Goal: Task Accomplishment & Management: Manage account settings

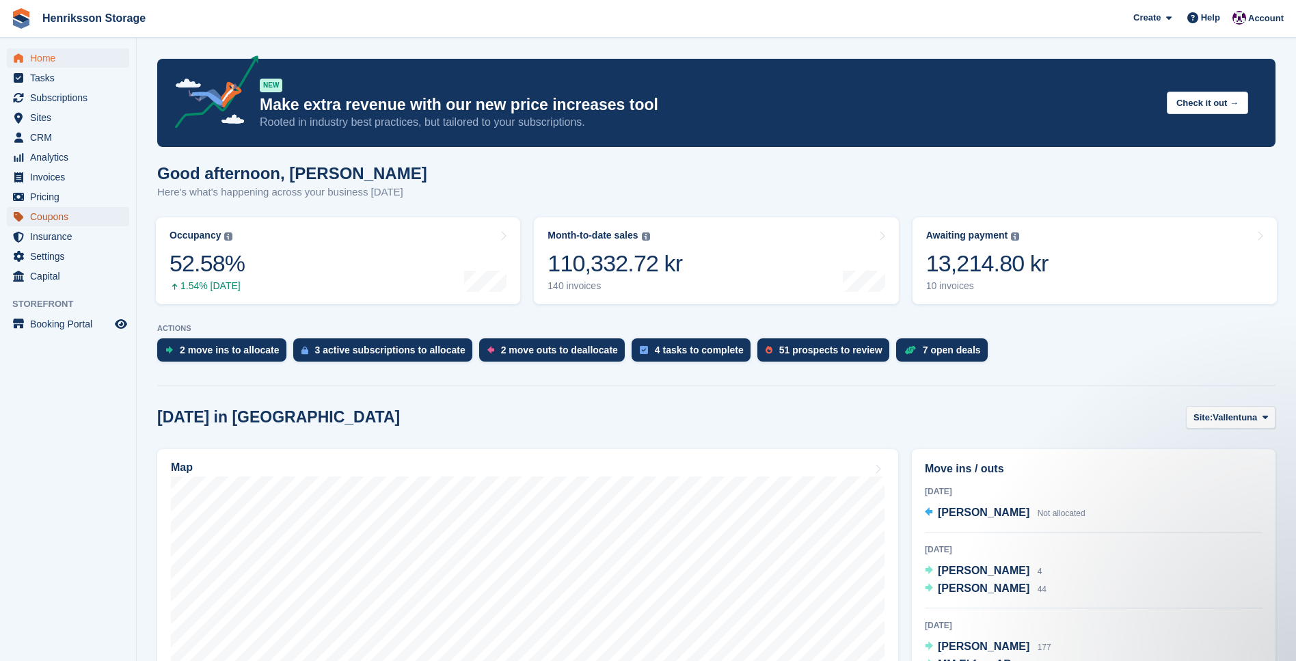
click at [52, 220] on span "Coupons" at bounding box center [71, 216] width 82 height 19
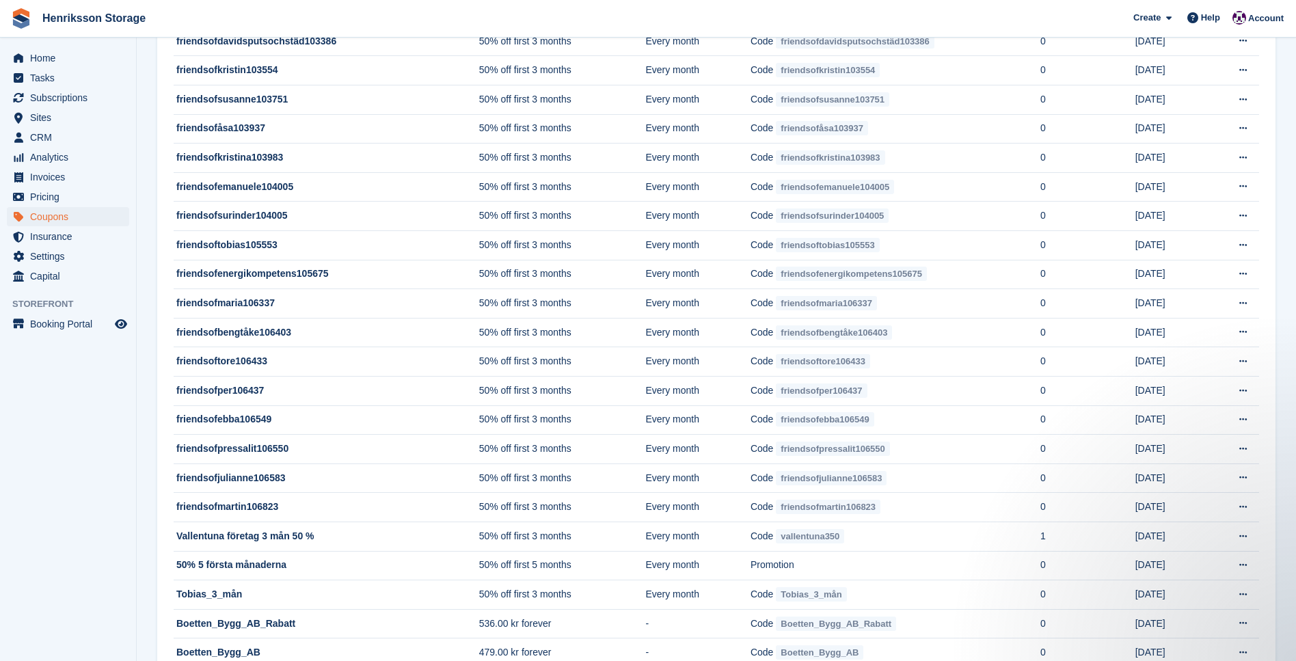
scroll to position [354, 0]
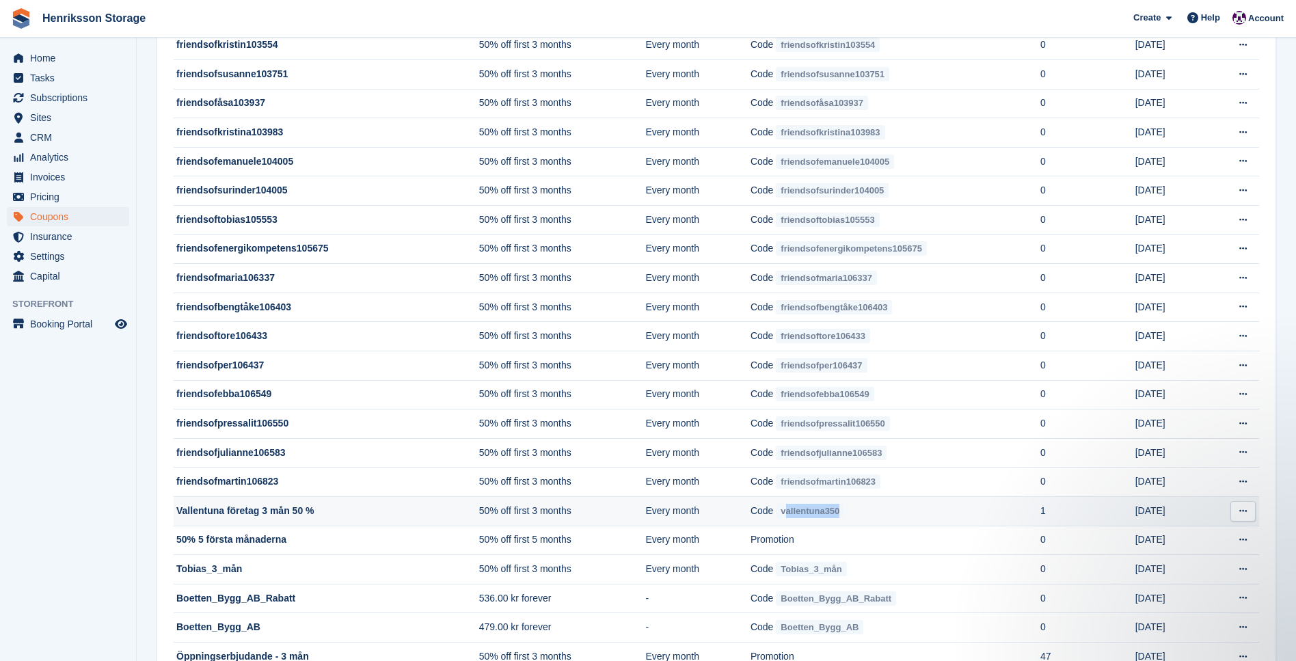
drag, startPoint x: 801, startPoint y: 514, endPoint x: 788, endPoint y: 514, distance: 13.0
click at [788, 514] on span "vallentuna350" at bounding box center [810, 511] width 68 height 14
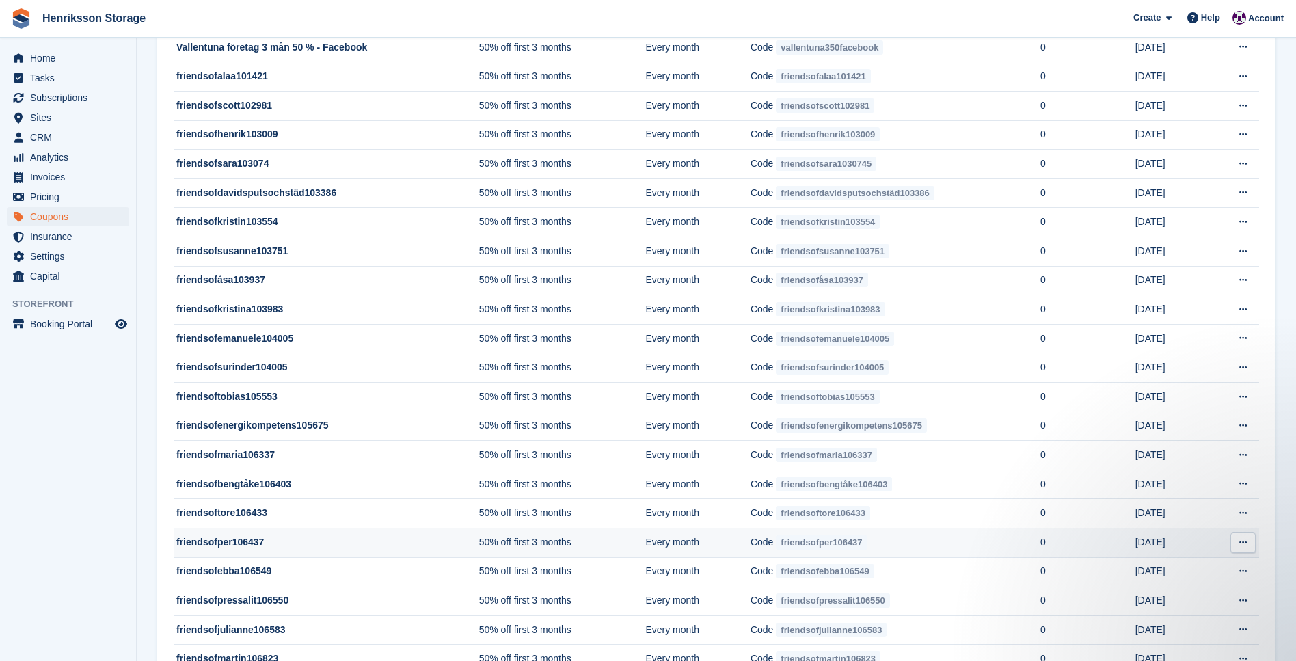
scroll to position [0, 0]
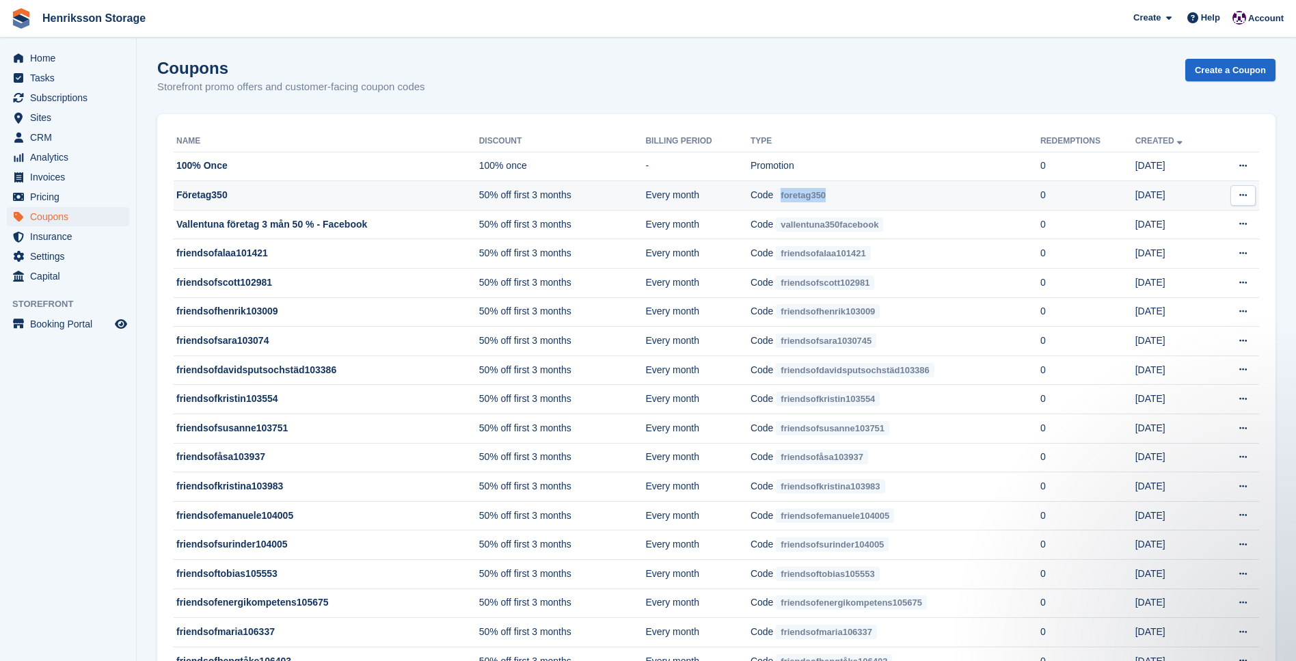
drag, startPoint x: 835, startPoint y: 198, endPoint x: 783, endPoint y: 200, distance: 52.0
click at [783, 200] on span "foretag350" at bounding box center [803, 195] width 55 height 14
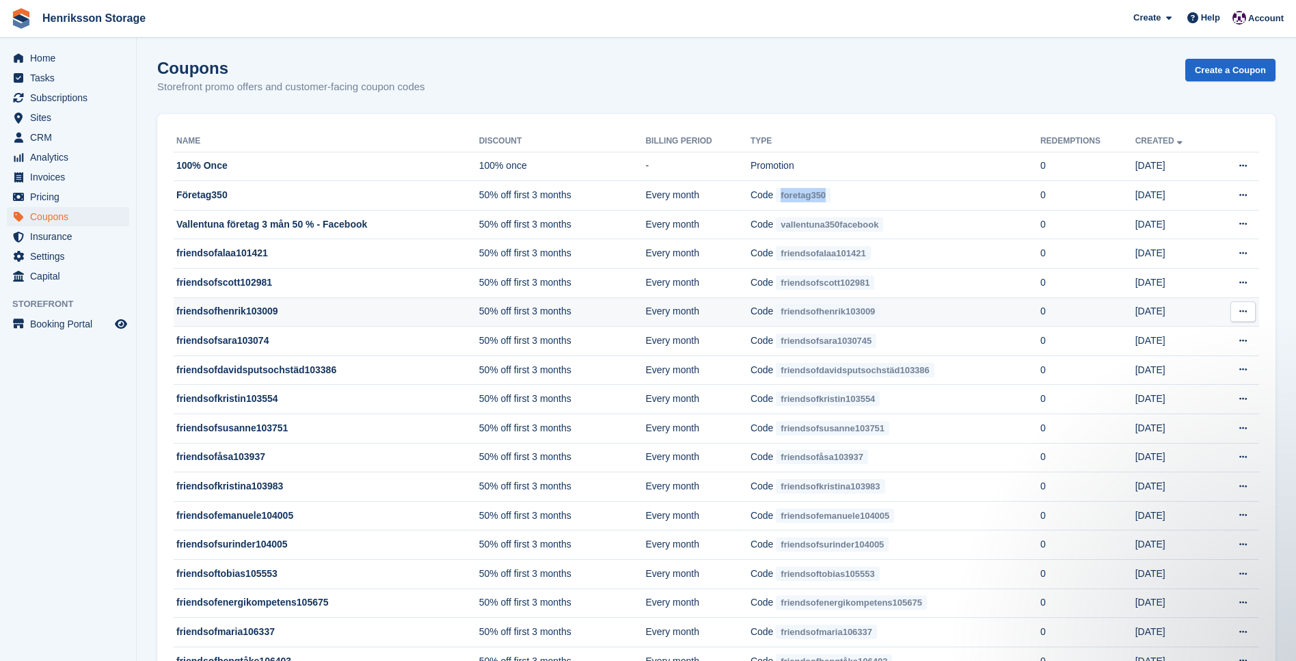
copy span "foretag350"
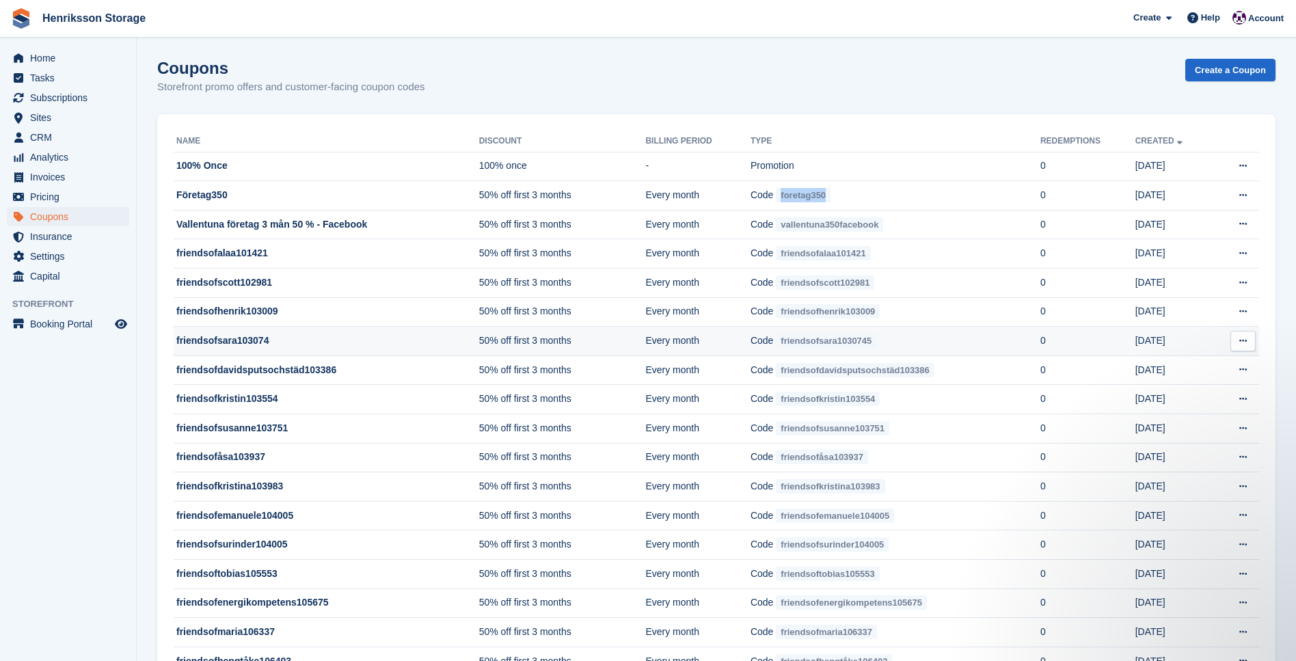
scroll to position [1, 0]
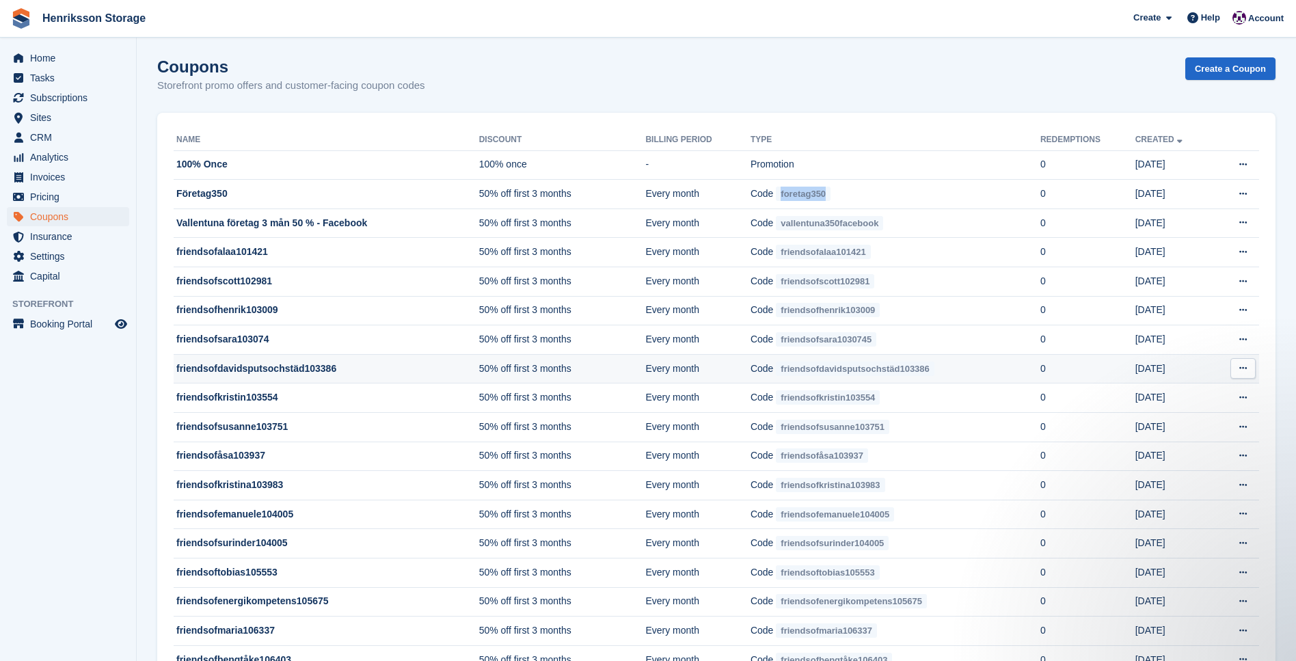
copy span "foretag350"
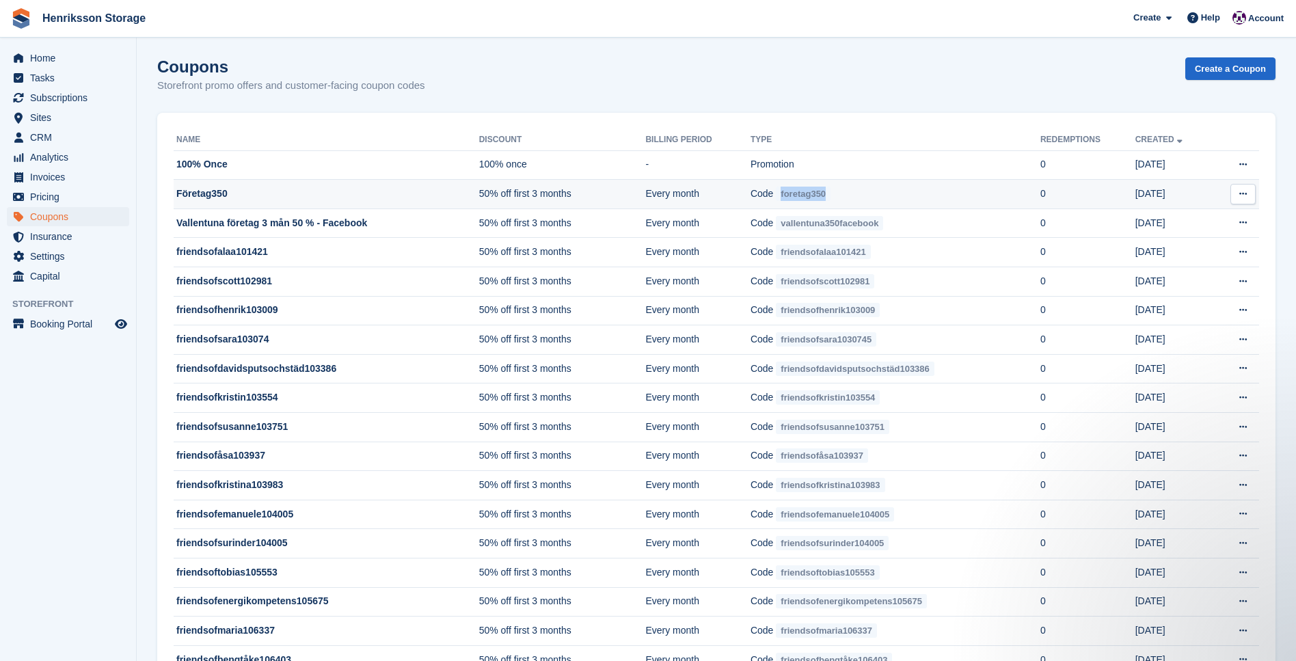
click at [1253, 195] on button at bounding box center [1242, 194] width 25 height 21
click at [1204, 219] on p "Copy code" at bounding box center [1190, 221] width 119 height 18
click at [432, 187] on td "Företag350" at bounding box center [327, 194] width 306 height 29
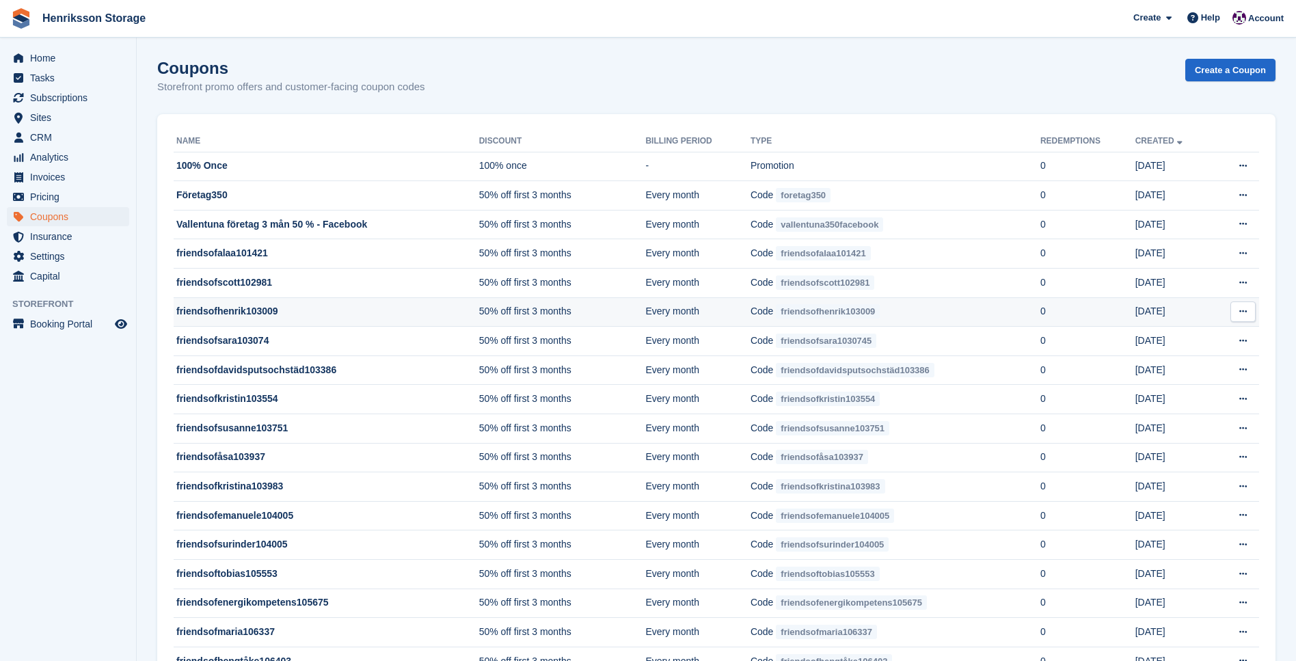
scroll to position [1, 0]
click at [1260, 66] on link "Create a Coupon" at bounding box center [1230, 68] width 90 height 23
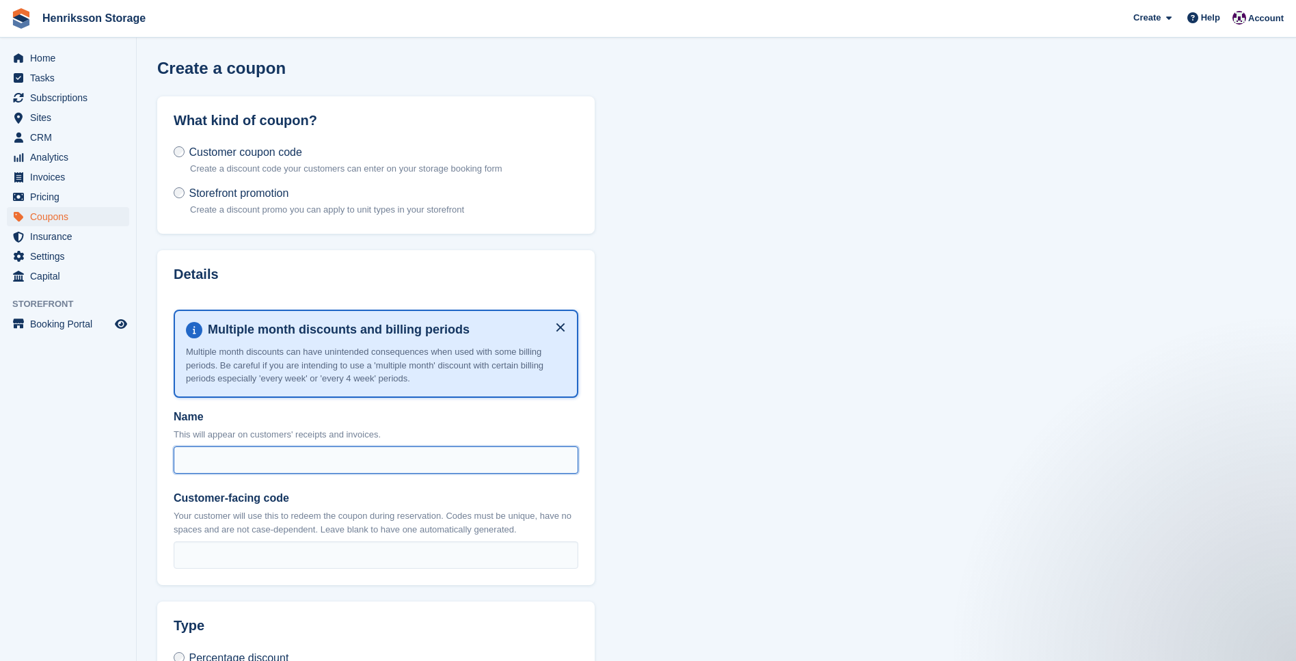
click at [245, 462] on input "Name" at bounding box center [376, 459] width 405 height 27
click at [716, 463] on section "Create a coupon What kind of coupon? Customer coupon code Create a discount cod…" at bounding box center [716, 565] width 1159 height 1133
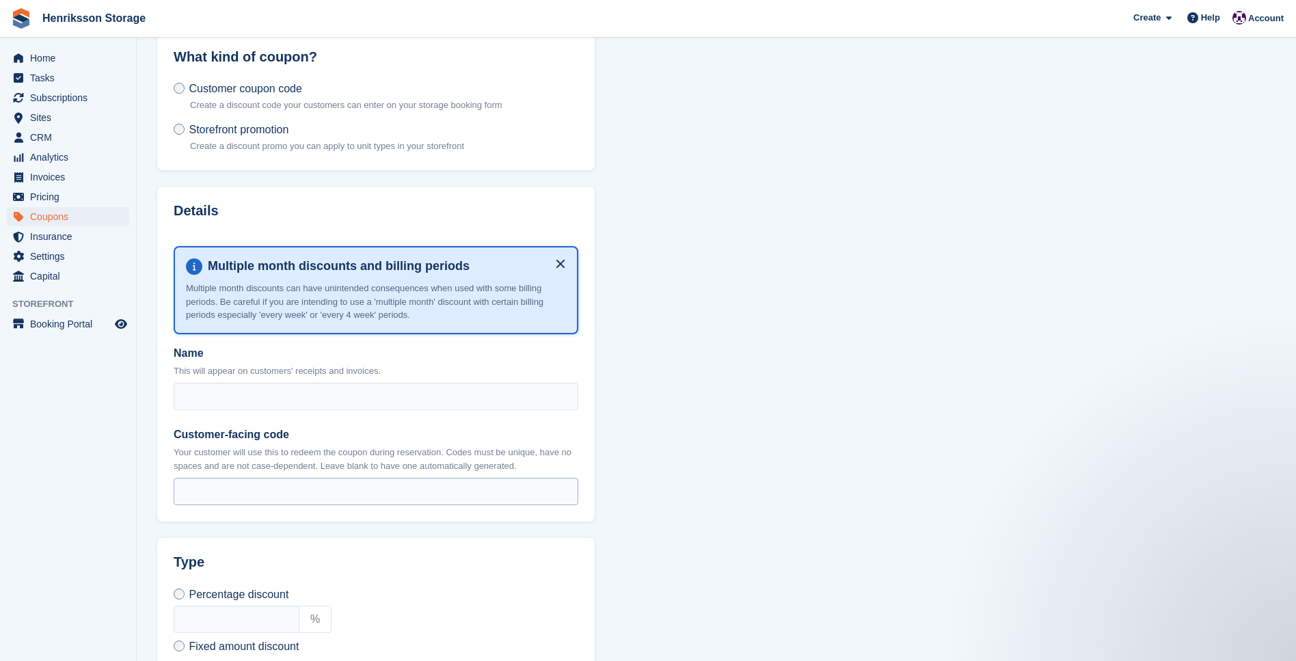
scroll to position [59, 0]
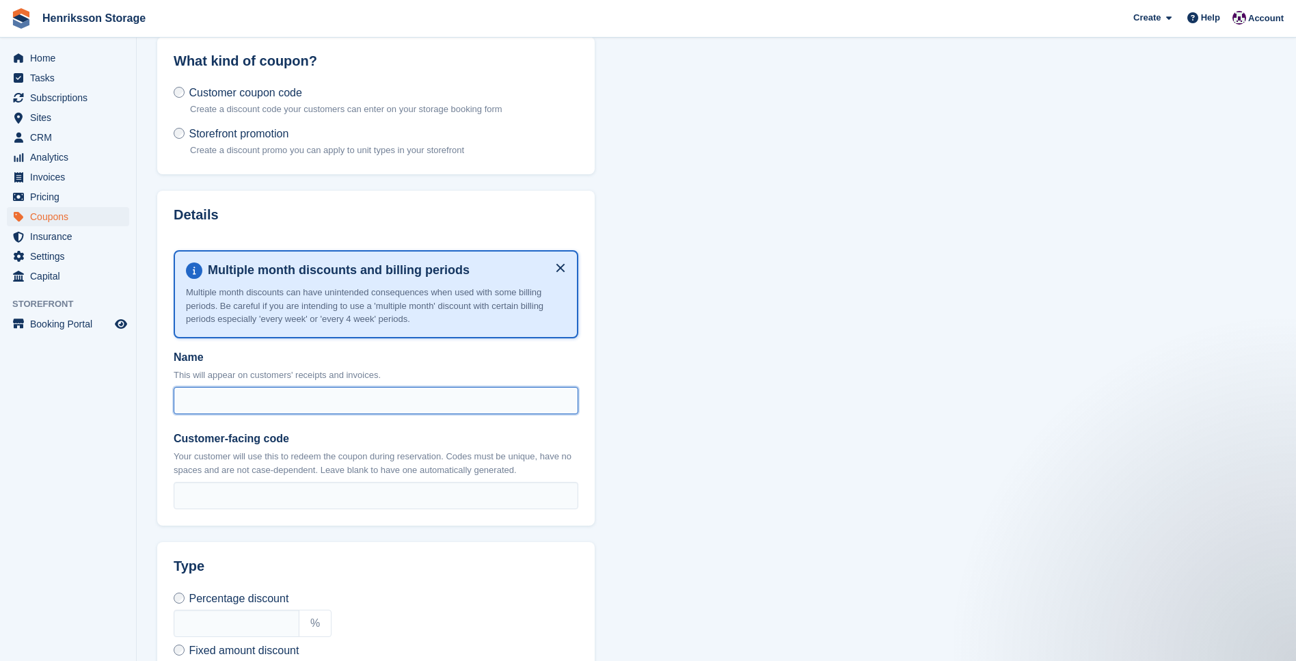
click at [284, 397] on input "Name" at bounding box center [376, 400] width 405 height 27
type input "**********"
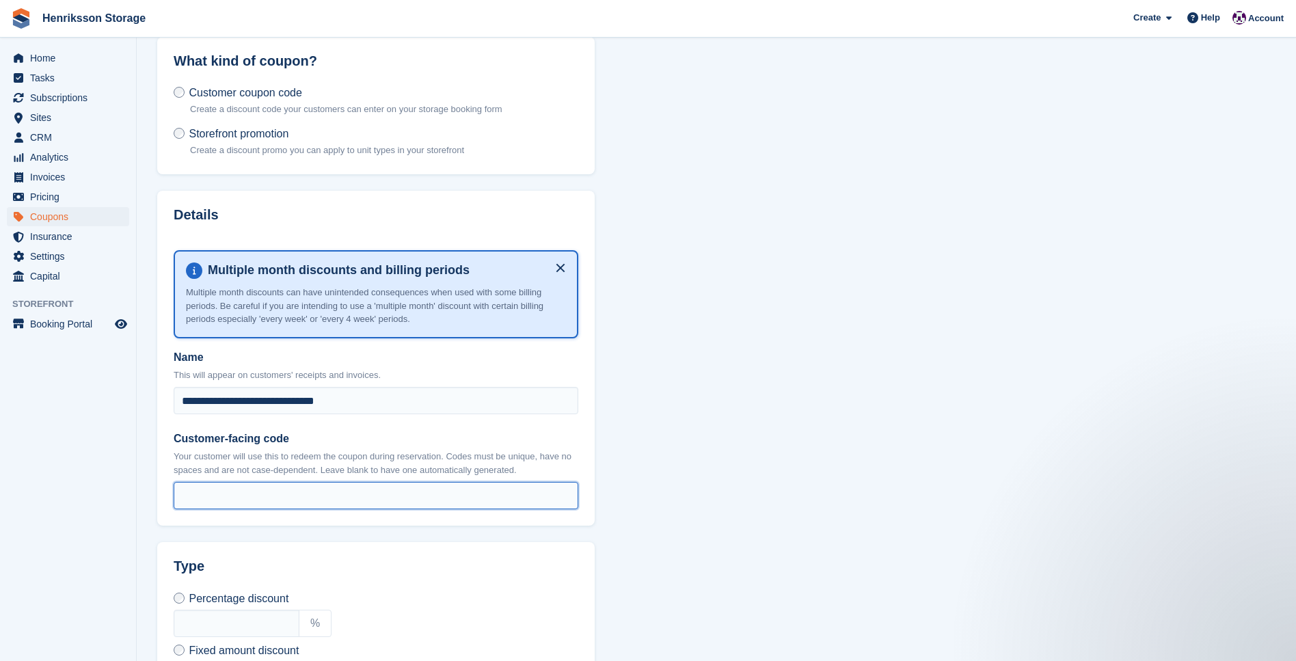
click at [306, 498] on input "Customer-facing code" at bounding box center [376, 495] width 405 height 27
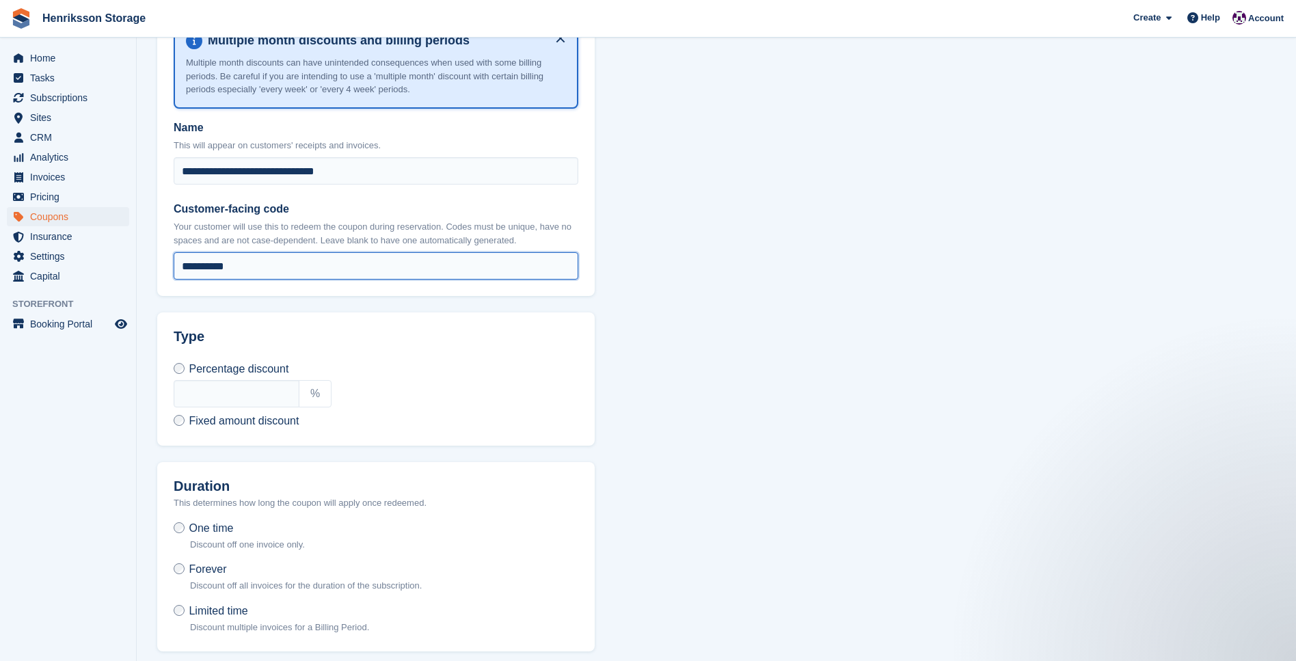
scroll to position [310, 0]
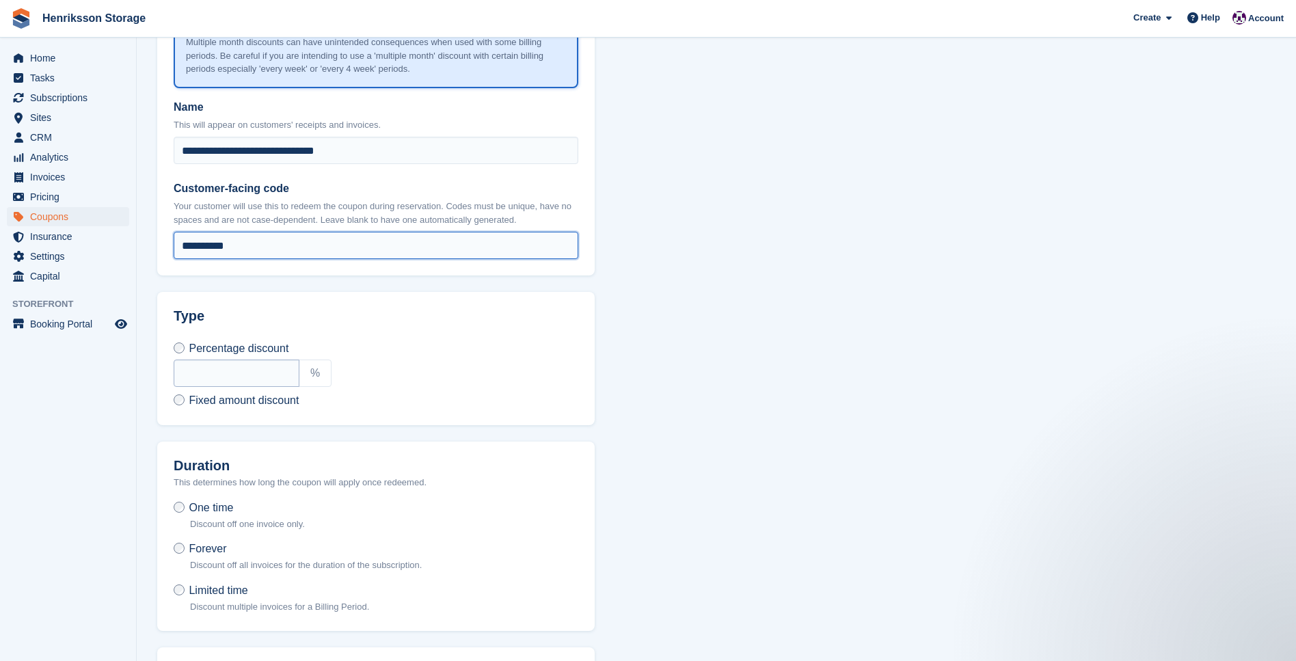
type input "**********"
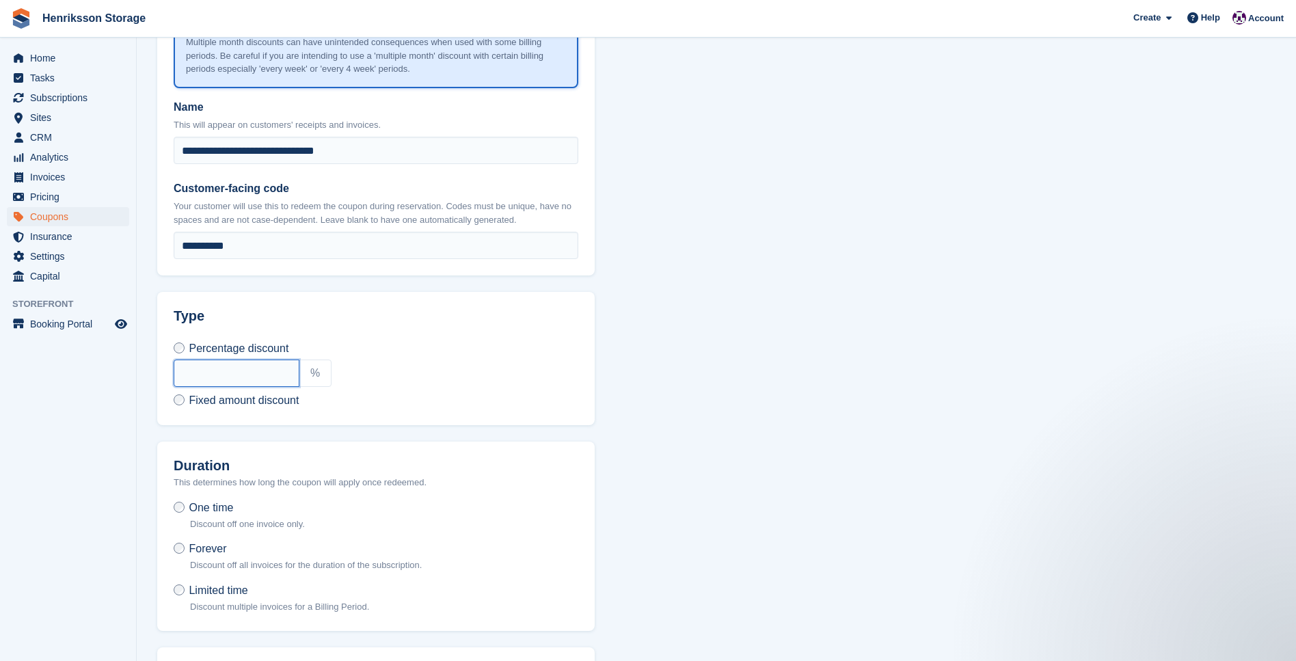
click at [239, 367] on input "text" at bounding box center [237, 373] width 126 height 27
type input "**"
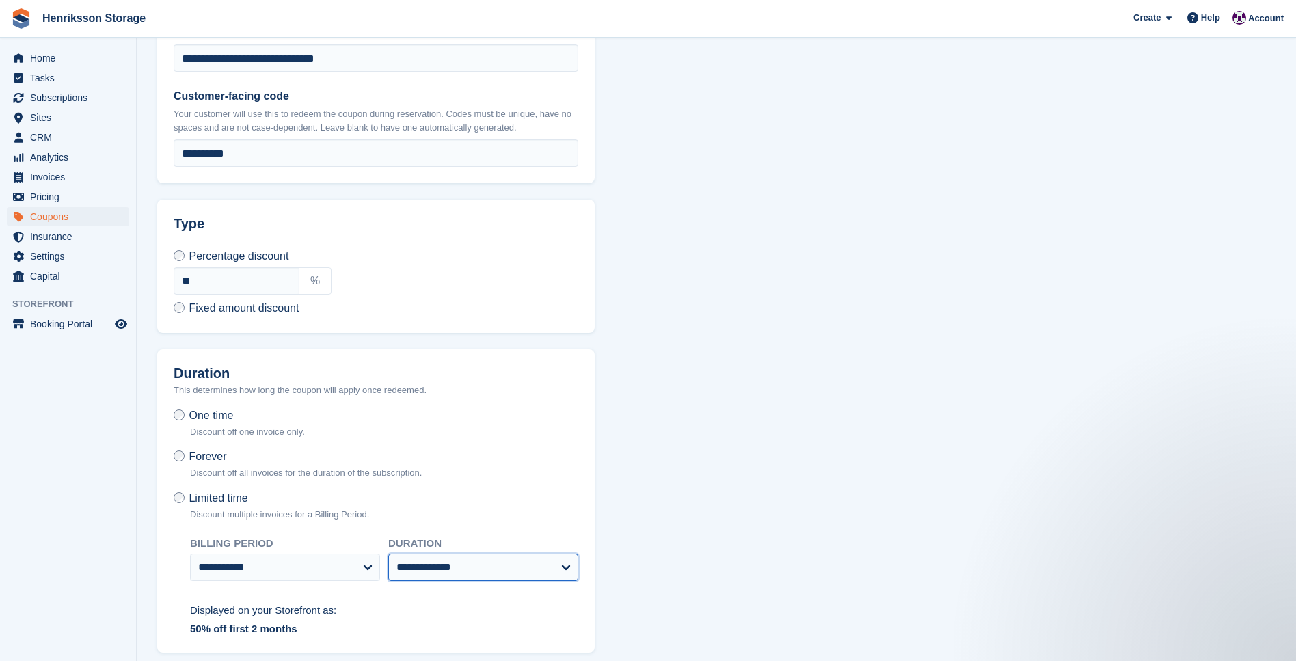
click at [442, 567] on select "**********" at bounding box center [483, 567] width 190 height 27
select select "*"
click at [388, 554] on select "**********" at bounding box center [483, 567] width 190 height 27
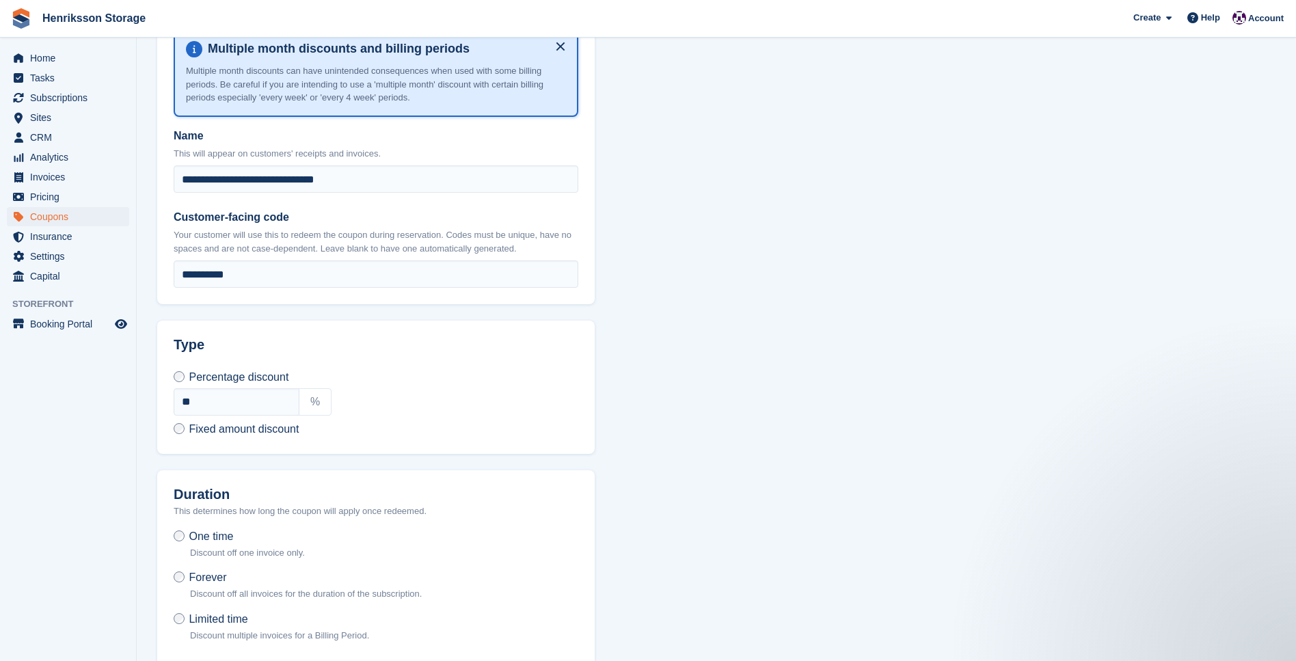
scroll to position [243, 0]
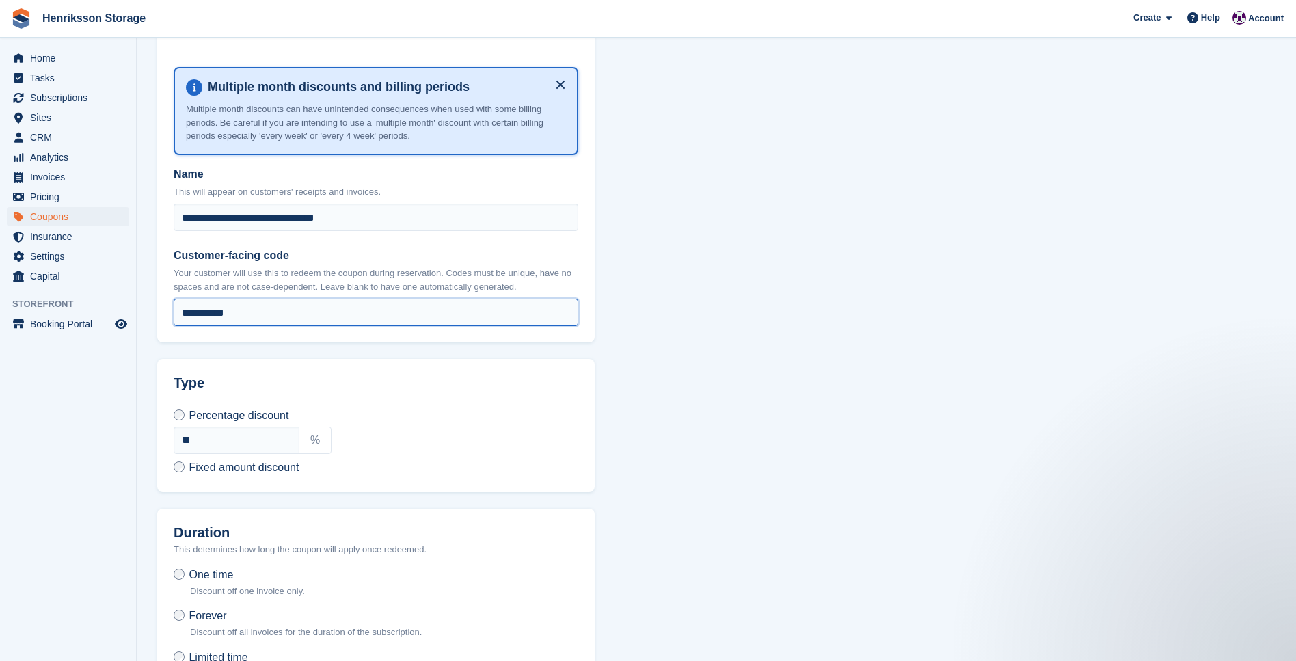
click at [257, 313] on input "**********" at bounding box center [376, 312] width 405 height 27
drag, startPoint x: 248, startPoint y: 314, endPoint x: 135, endPoint y: 306, distance: 113.1
click at [134, 306] on div "Home Tasks Subscriptions Subscriptions Subscriptions Price increases NEW Price …" at bounding box center [648, 381] width 1296 height 1248
click at [250, 312] on input "**********" at bounding box center [376, 312] width 405 height 27
drag, startPoint x: 261, startPoint y: 311, endPoint x: 141, endPoint y: 305, distance: 119.8
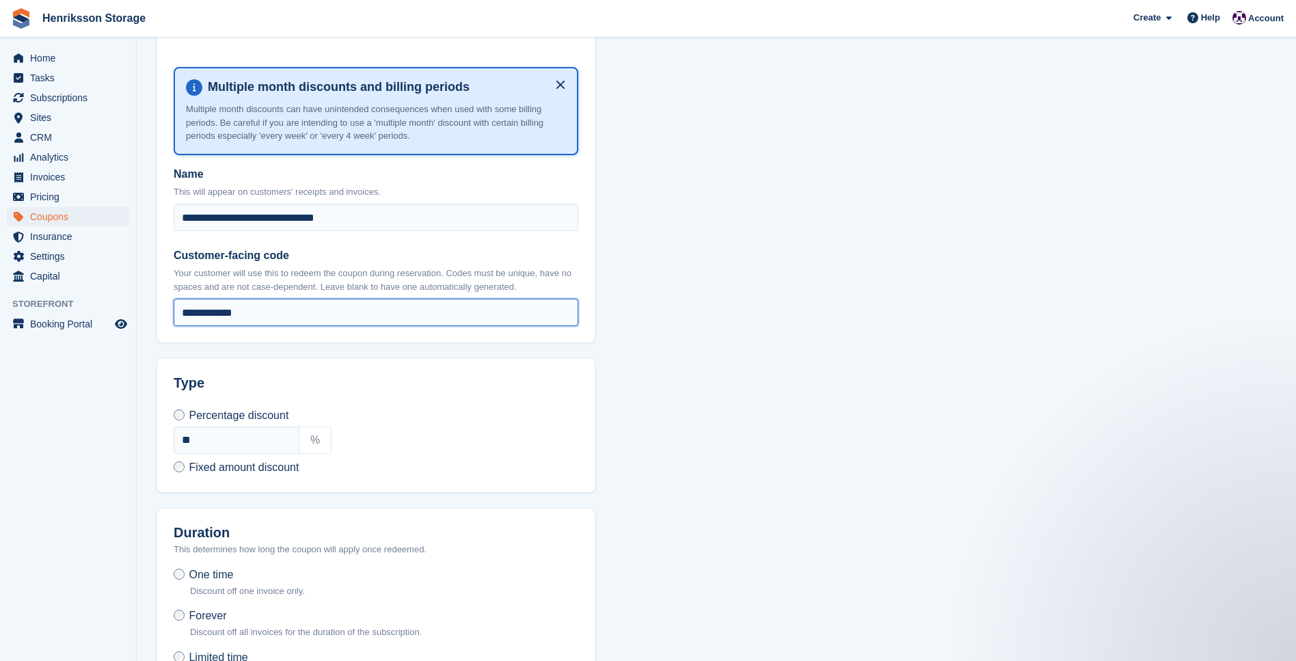
click at [141, 305] on section "**********" at bounding box center [716, 381] width 1159 height 1248
click at [277, 314] on input "**********" at bounding box center [376, 312] width 405 height 27
drag, startPoint x: 265, startPoint y: 311, endPoint x: 126, endPoint y: 295, distance: 139.0
click at [126, 295] on div "Home Tasks Subscriptions Subscriptions Subscriptions Price increases NEW Price …" at bounding box center [648, 381] width 1296 height 1248
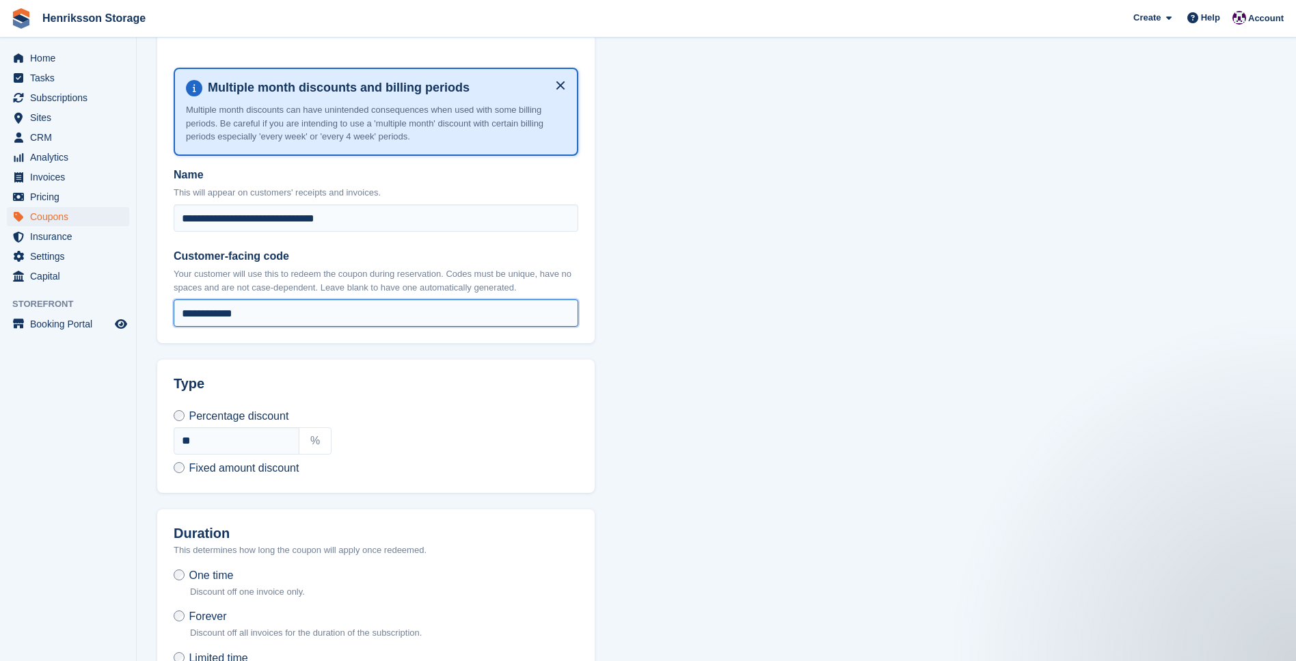
click at [268, 314] on input "**********" at bounding box center [376, 312] width 405 height 27
type input "**********"
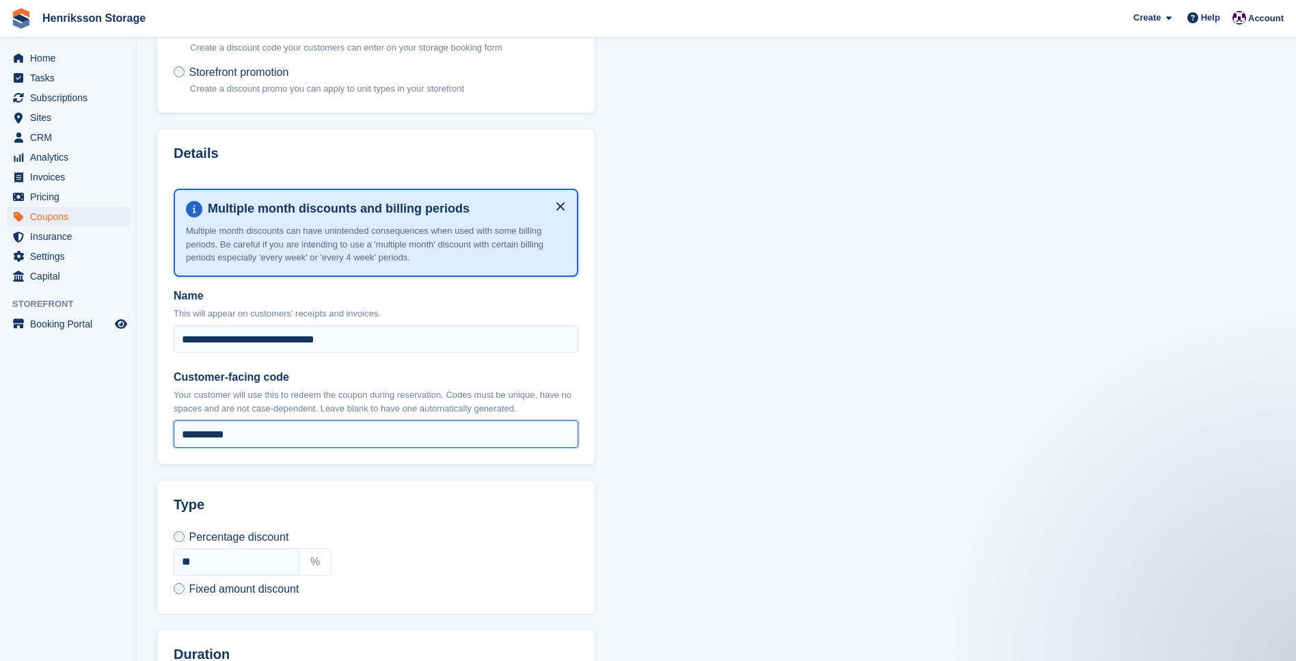
scroll to position [198, 0]
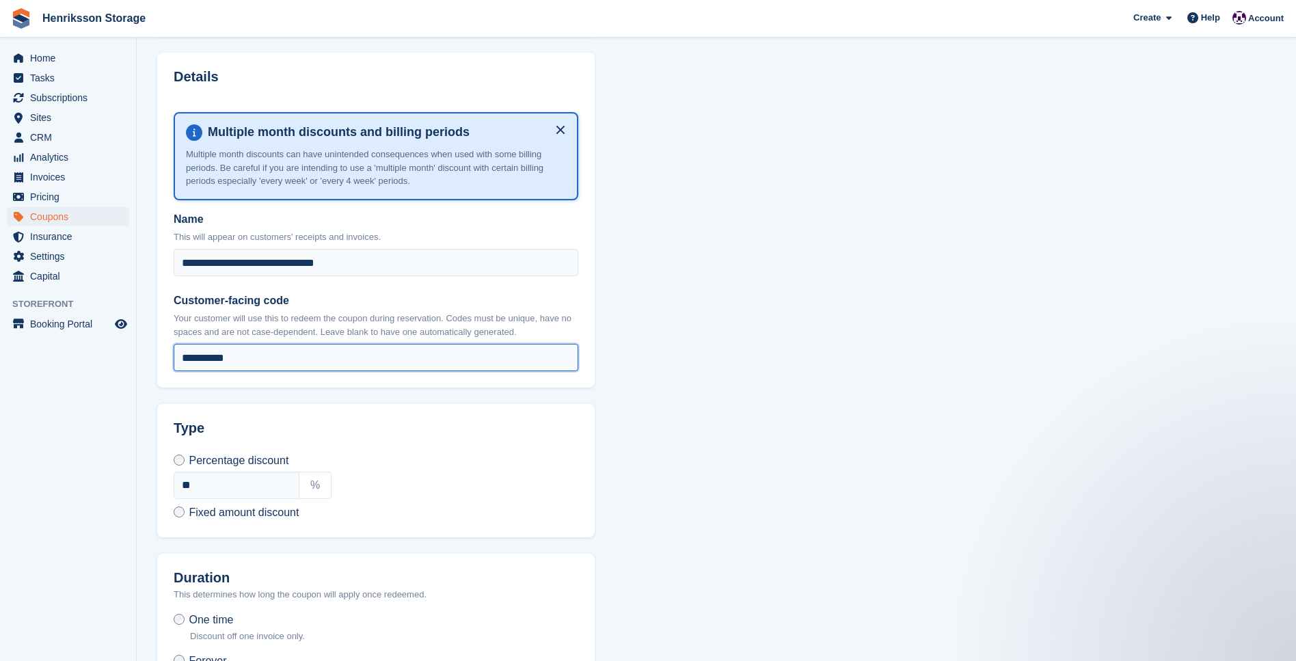
drag, startPoint x: 174, startPoint y: 348, endPoint x: 144, endPoint y: 348, distance: 30.1
click at [114, 347] on div "Home Tasks Subscriptions Subscriptions Subscriptions Price increases NEW Price …" at bounding box center [648, 426] width 1296 height 1248
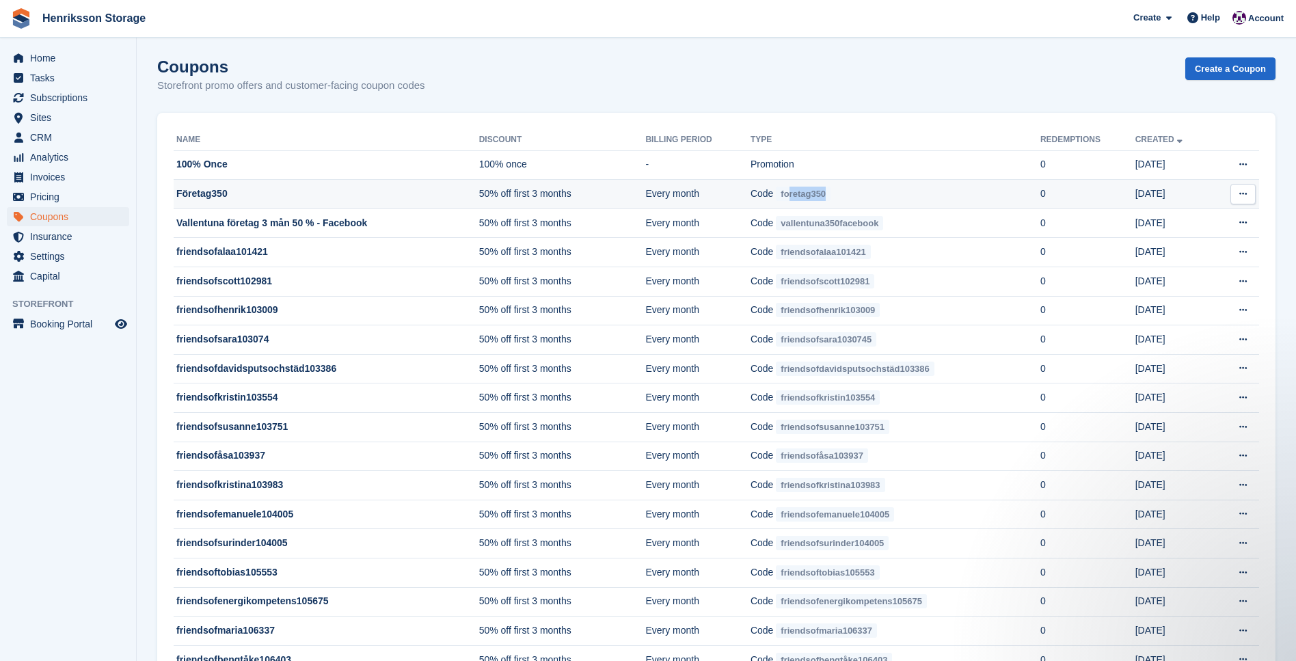
drag, startPoint x: 810, startPoint y: 195, endPoint x: 794, endPoint y: 196, distance: 15.7
click at [794, 196] on td "Code foretag350" at bounding box center [895, 194] width 290 height 29
click at [55, 112] on span "Sites" at bounding box center [71, 117] width 82 height 19
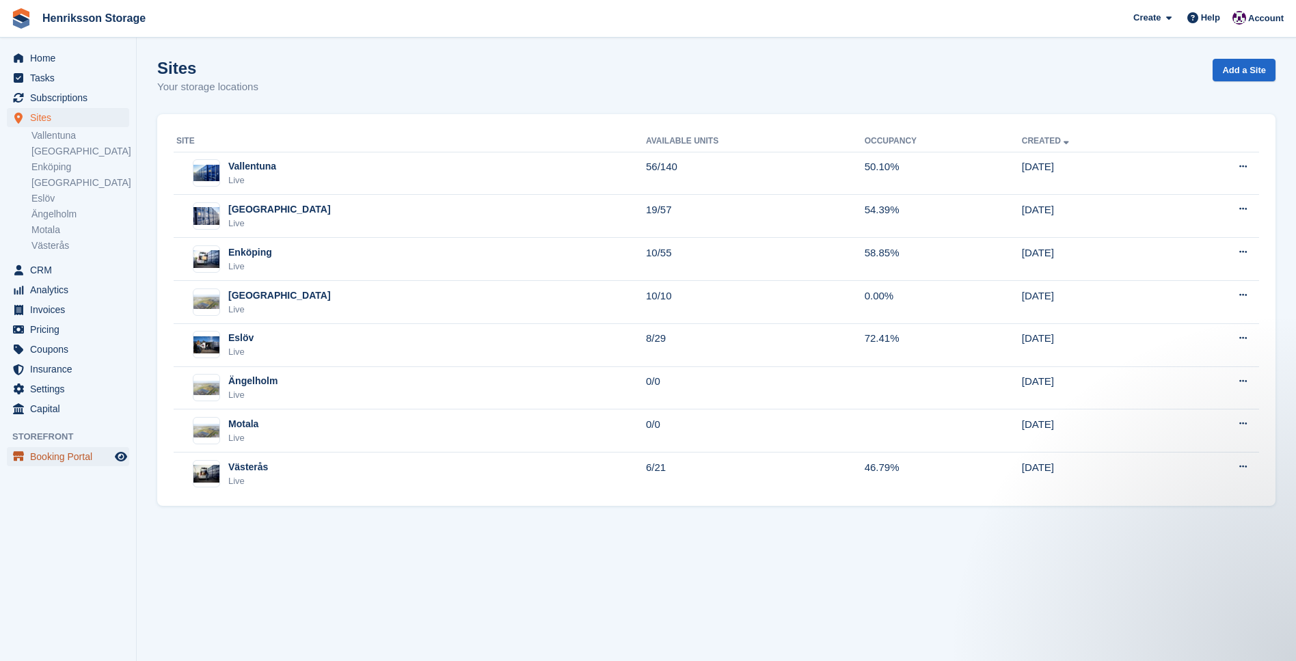
click at [57, 454] on span "Booking Portal" at bounding box center [71, 456] width 82 height 19
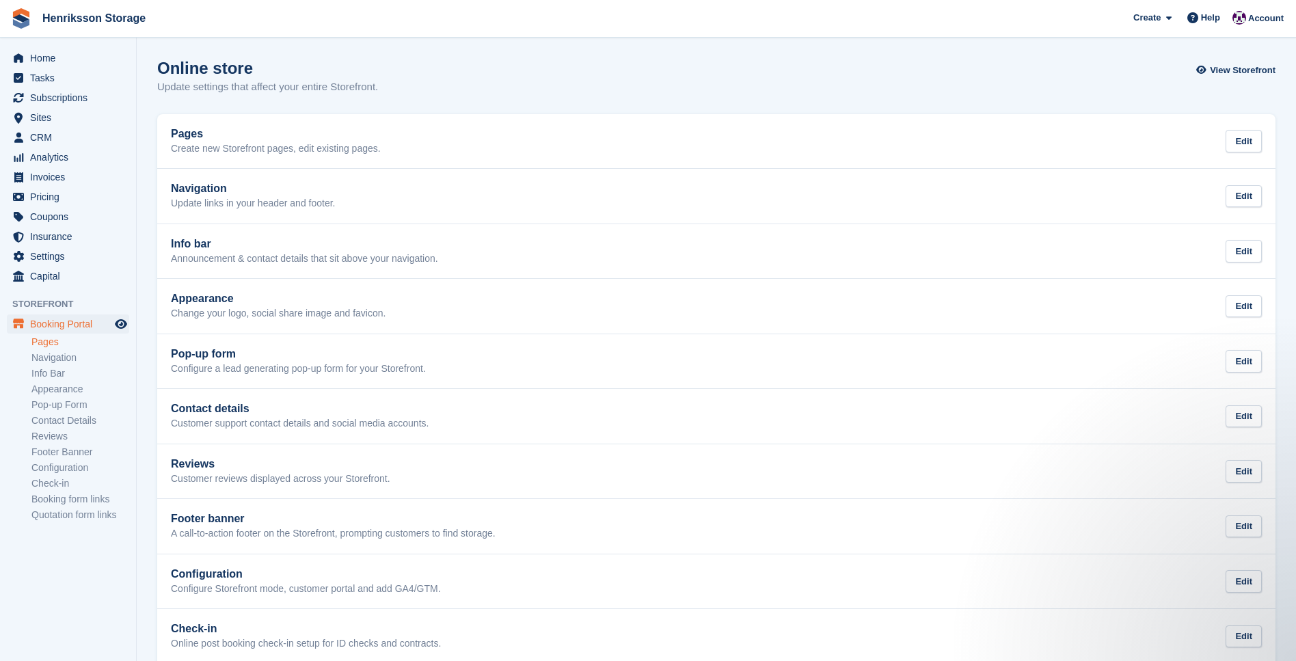
click at [57, 344] on link "Pages" at bounding box center [80, 342] width 98 height 13
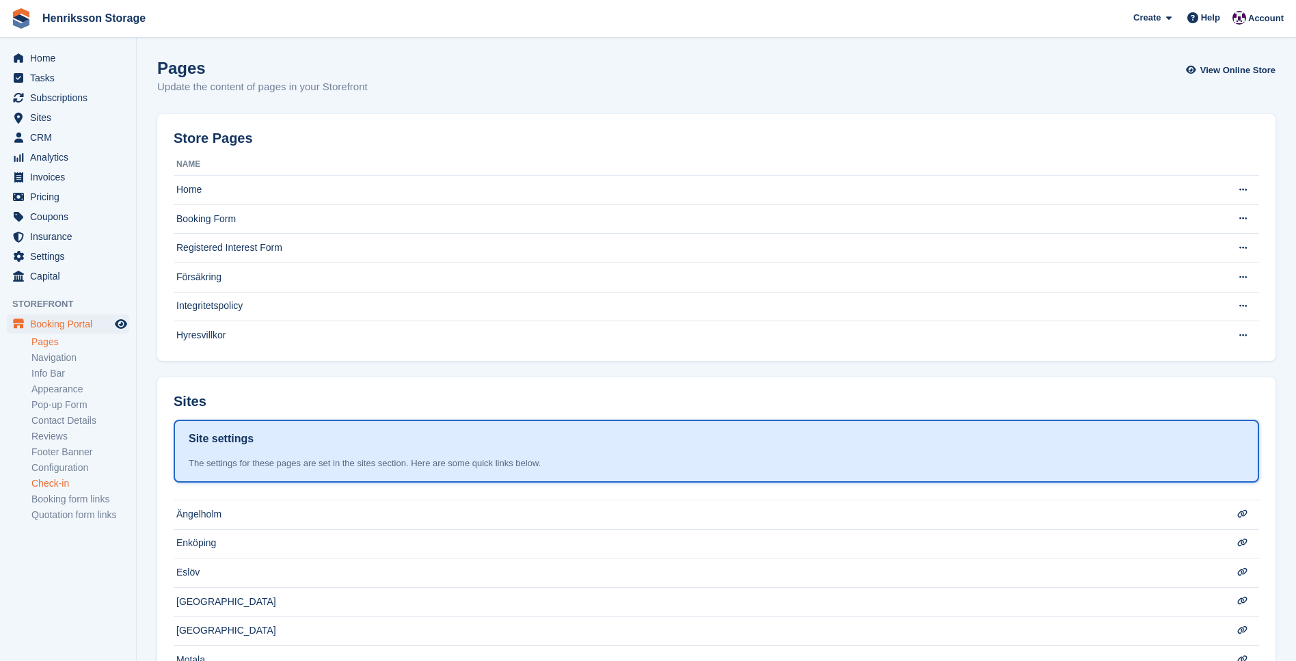
click at [59, 480] on link "Check-in" at bounding box center [80, 483] width 98 height 13
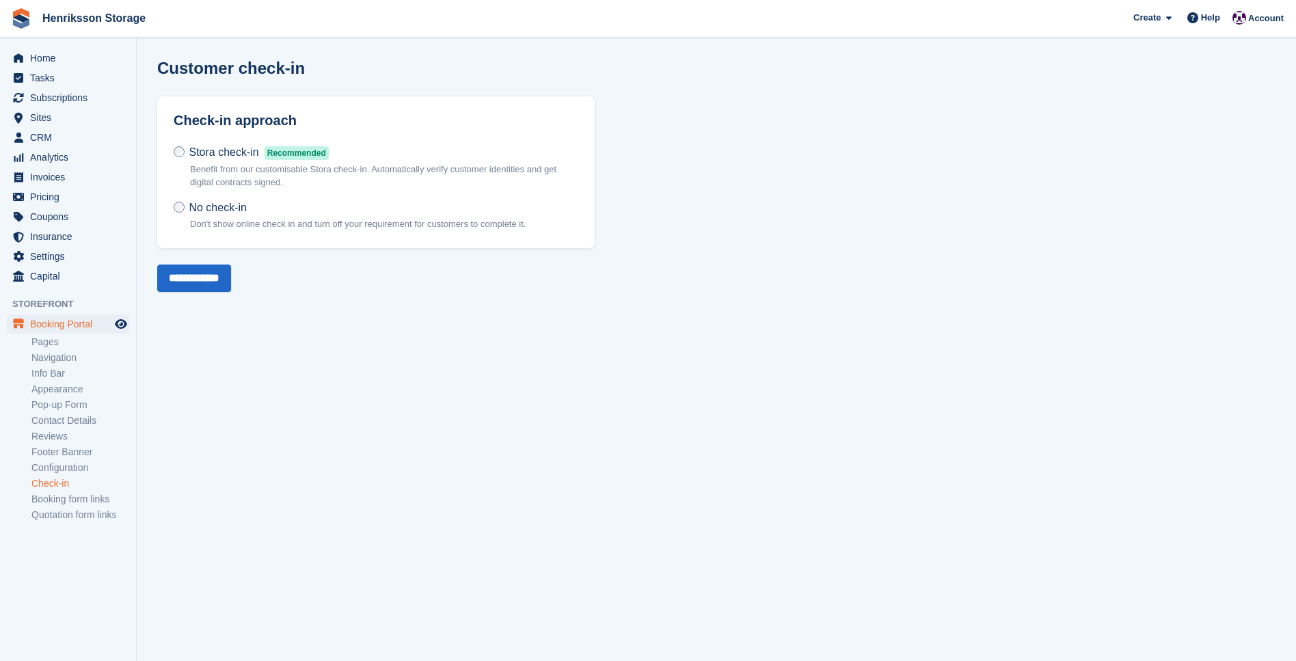
click at [55, 489] on link "Check-in" at bounding box center [80, 483] width 98 height 13
click at [59, 500] on link "Booking form links" at bounding box center [80, 499] width 98 height 13
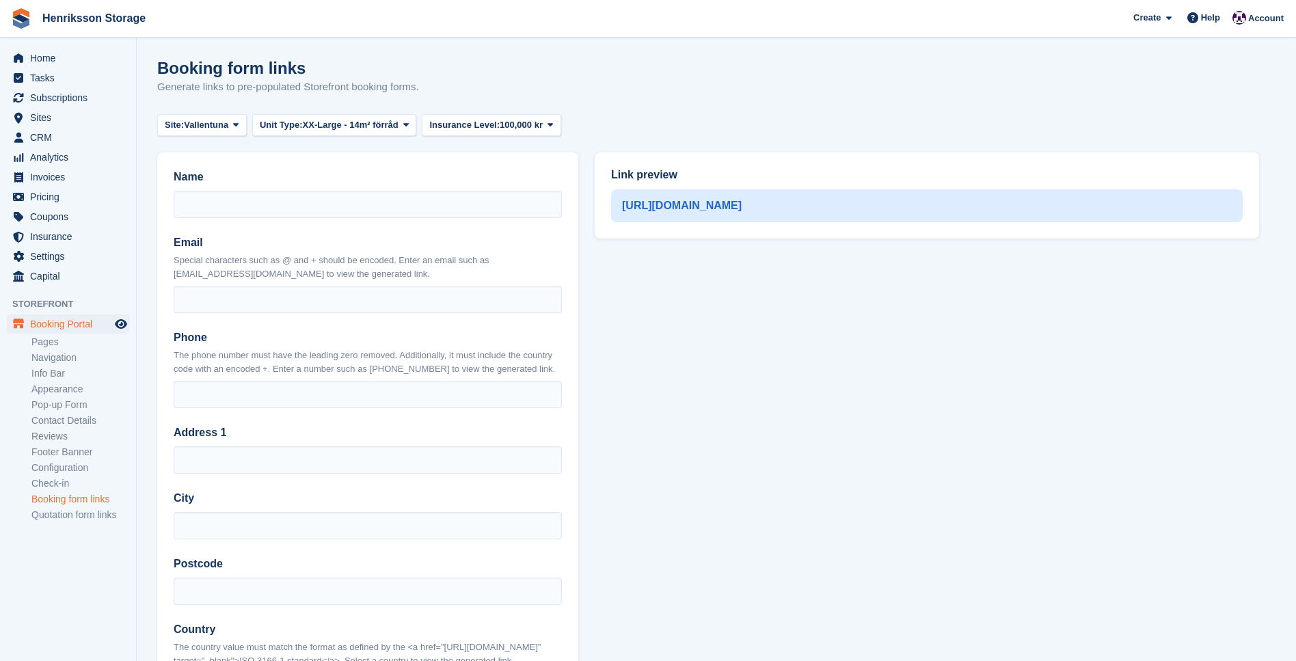
click at [51, 461] on li "Configuration" at bounding box center [83, 468] width 105 height 14
click at [56, 453] on link "Footer Banner" at bounding box center [80, 452] width 98 height 13
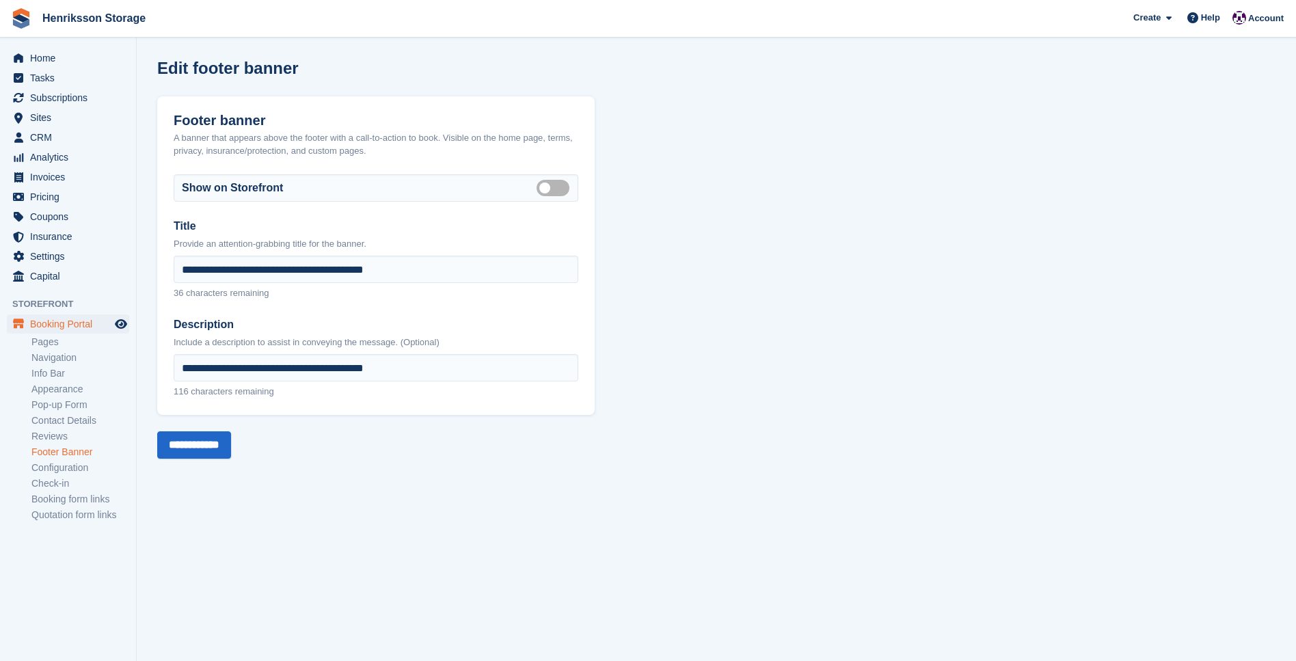
click at [50, 437] on link "Reviews" at bounding box center [80, 436] width 98 height 13
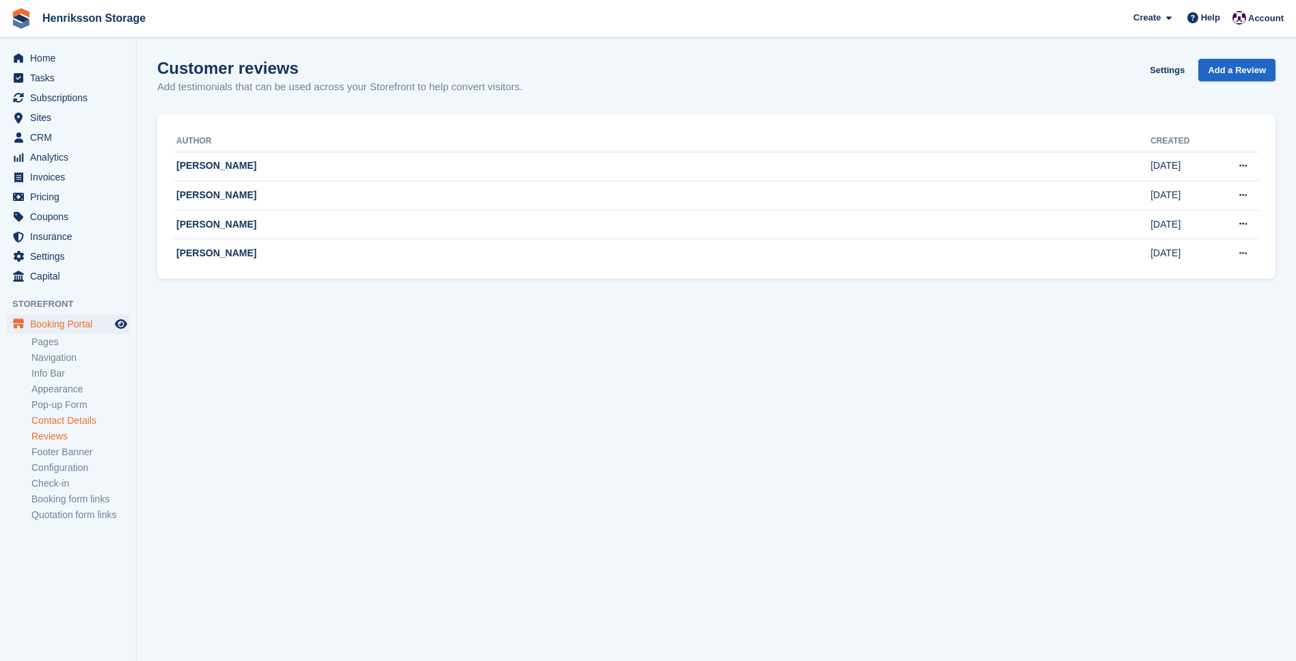
click at [57, 424] on link "Contact Details" at bounding box center [80, 420] width 98 height 13
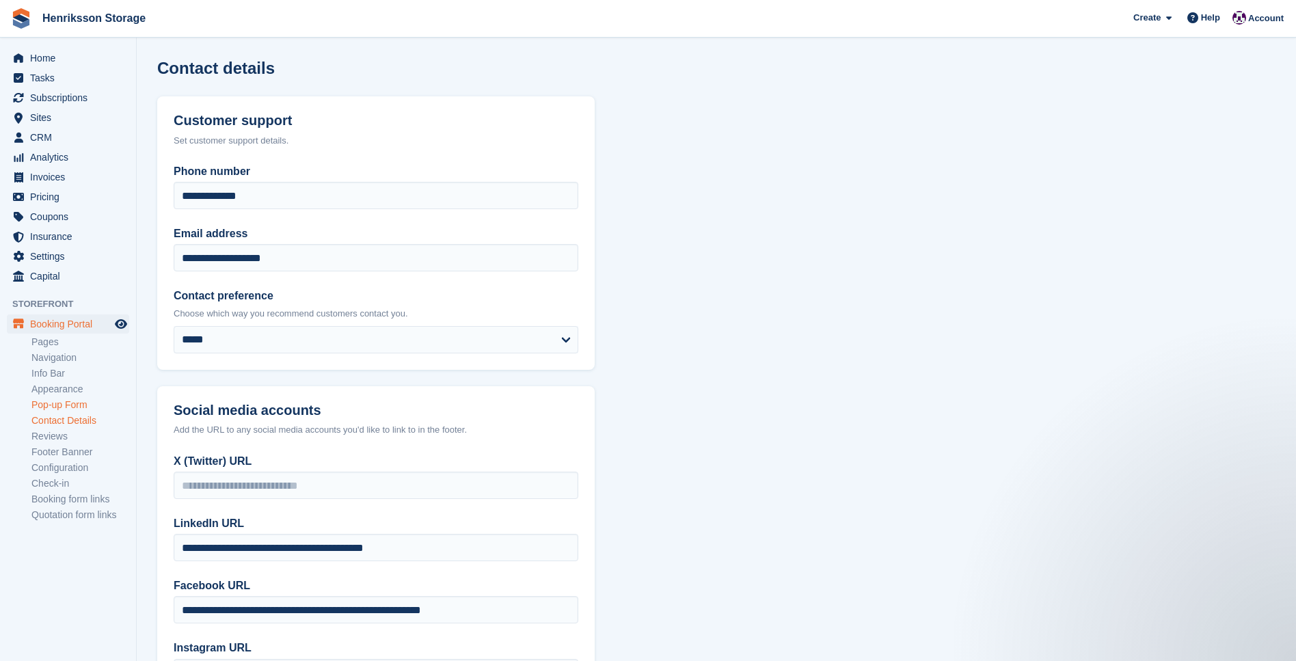
click at [57, 409] on link "Pop-up Form" at bounding box center [80, 404] width 98 height 13
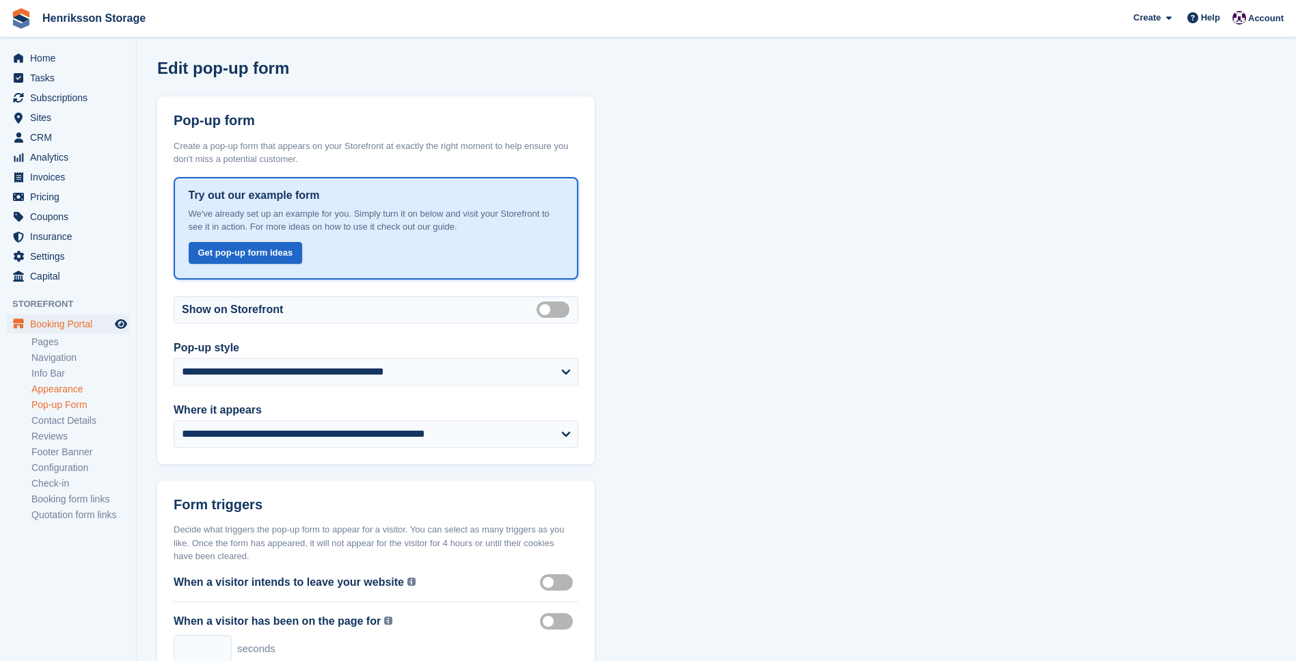
click at [59, 390] on link "Appearance" at bounding box center [80, 389] width 98 height 13
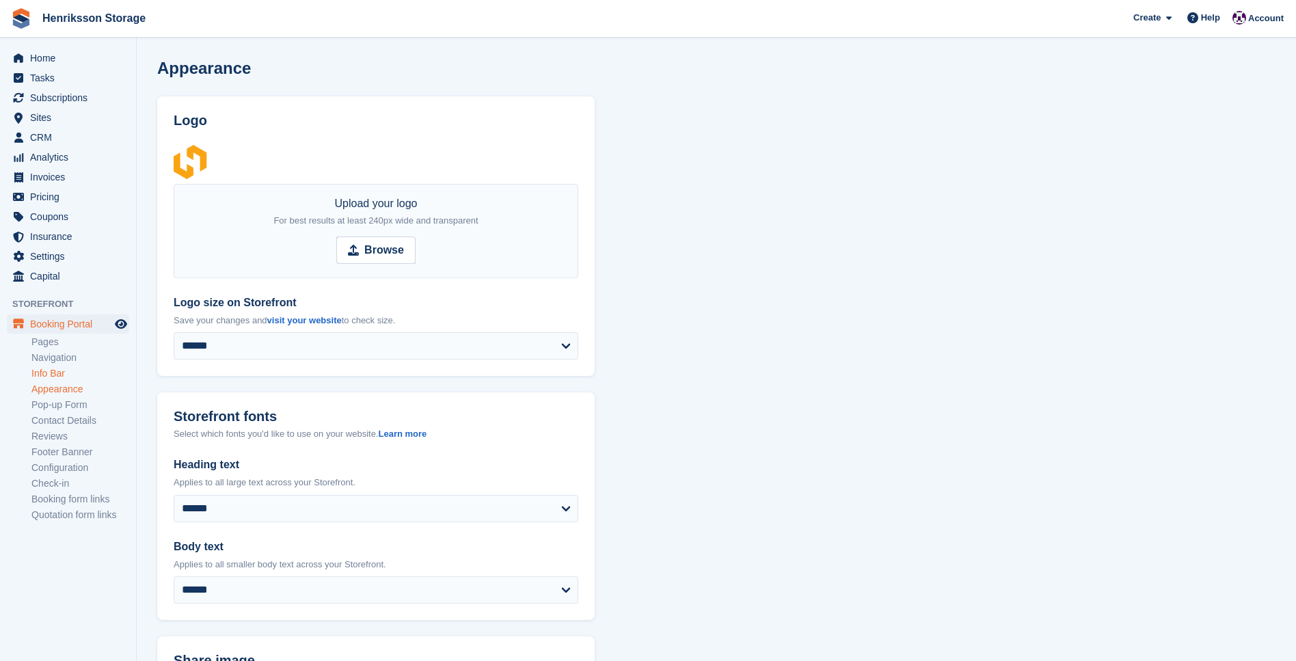
click at [57, 375] on link "Info Bar" at bounding box center [80, 373] width 98 height 13
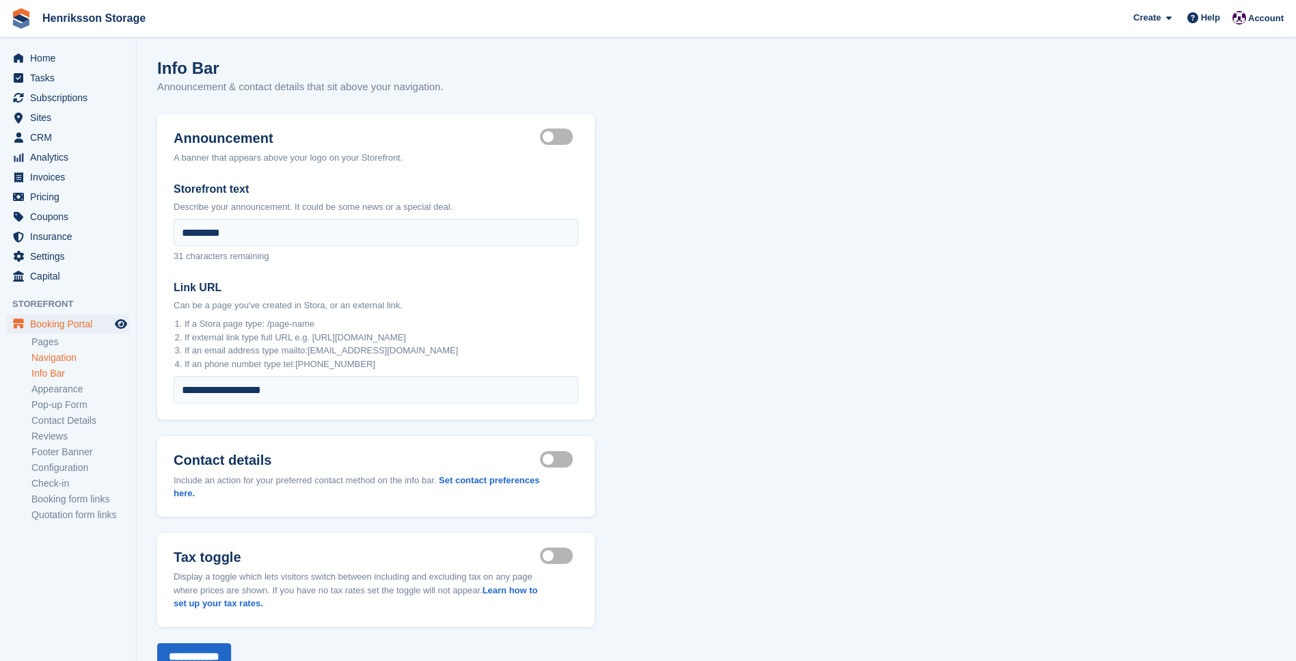
click at [59, 363] on link "Navigation" at bounding box center [80, 357] width 98 height 13
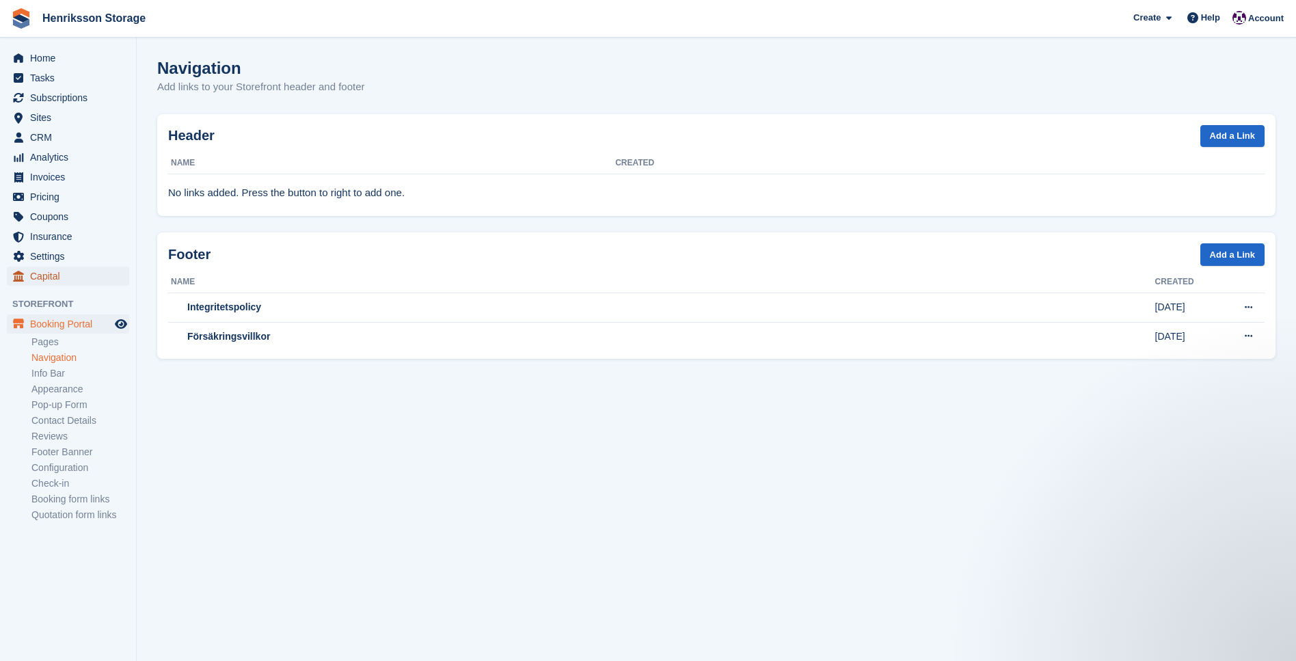
click at [57, 284] on span "Capital" at bounding box center [71, 276] width 82 height 19
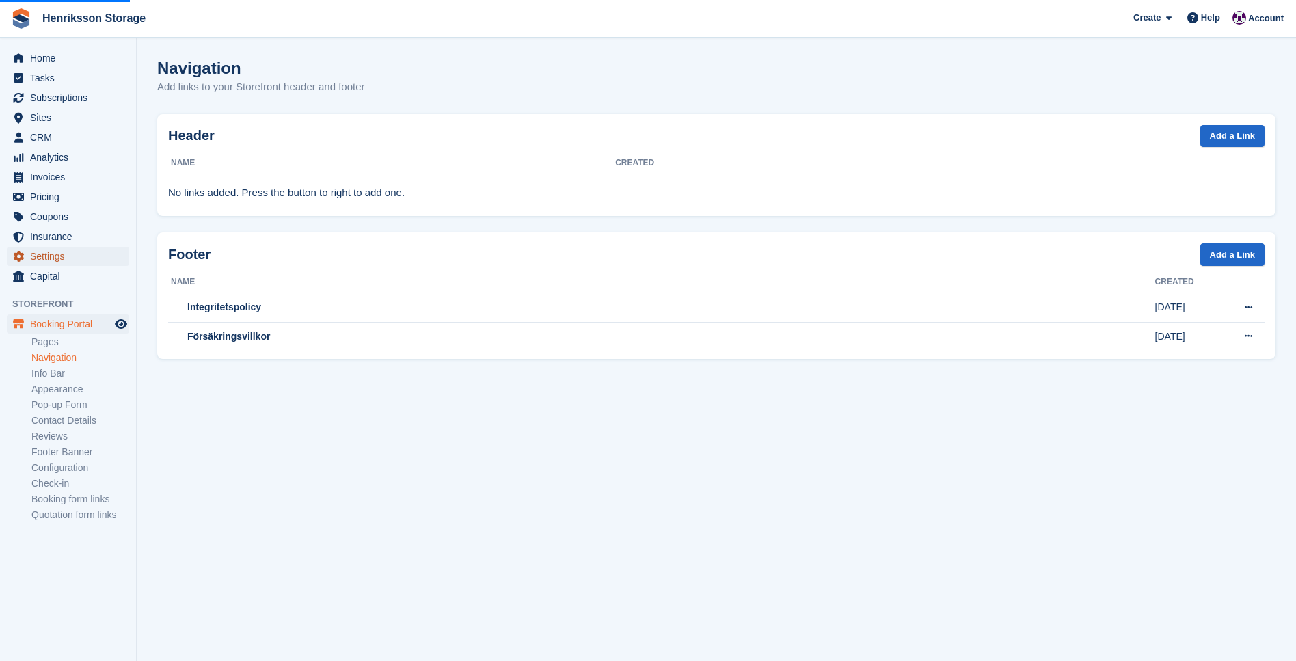
click at [57, 260] on span "Settings" at bounding box center [71, 256] width 82 height 19
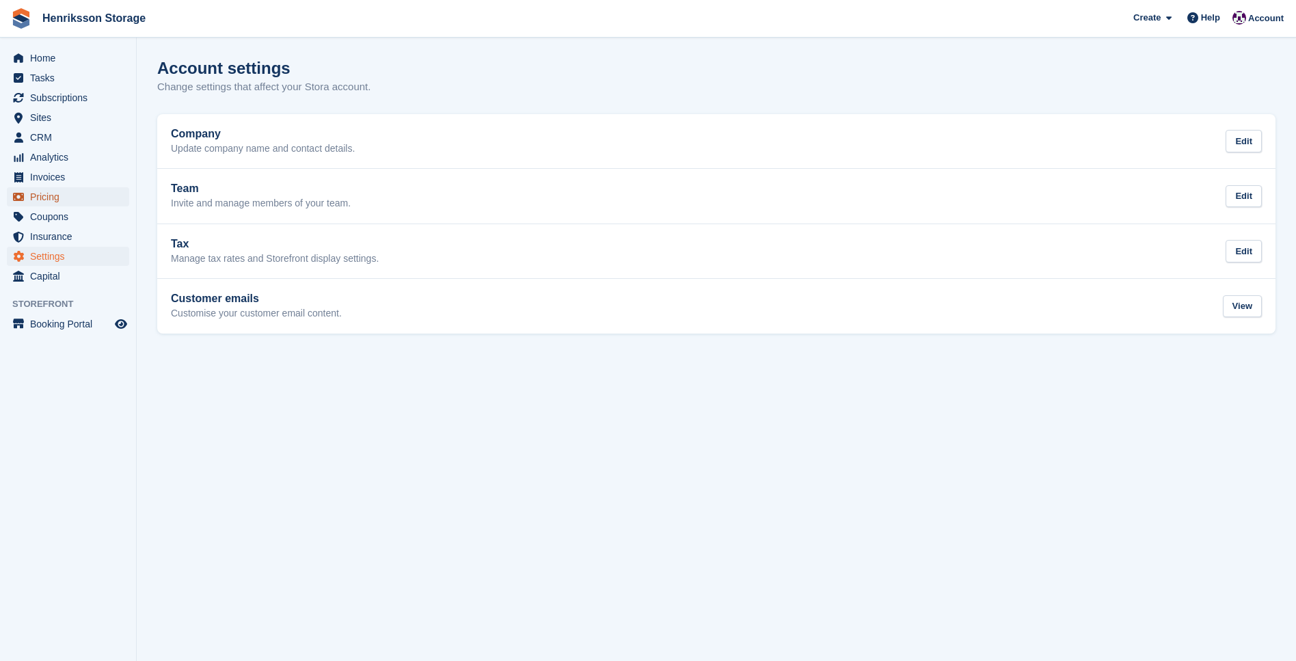
click at [59, 199] on span "Pricing" at bounding box center [71, 196] width 82 height 19
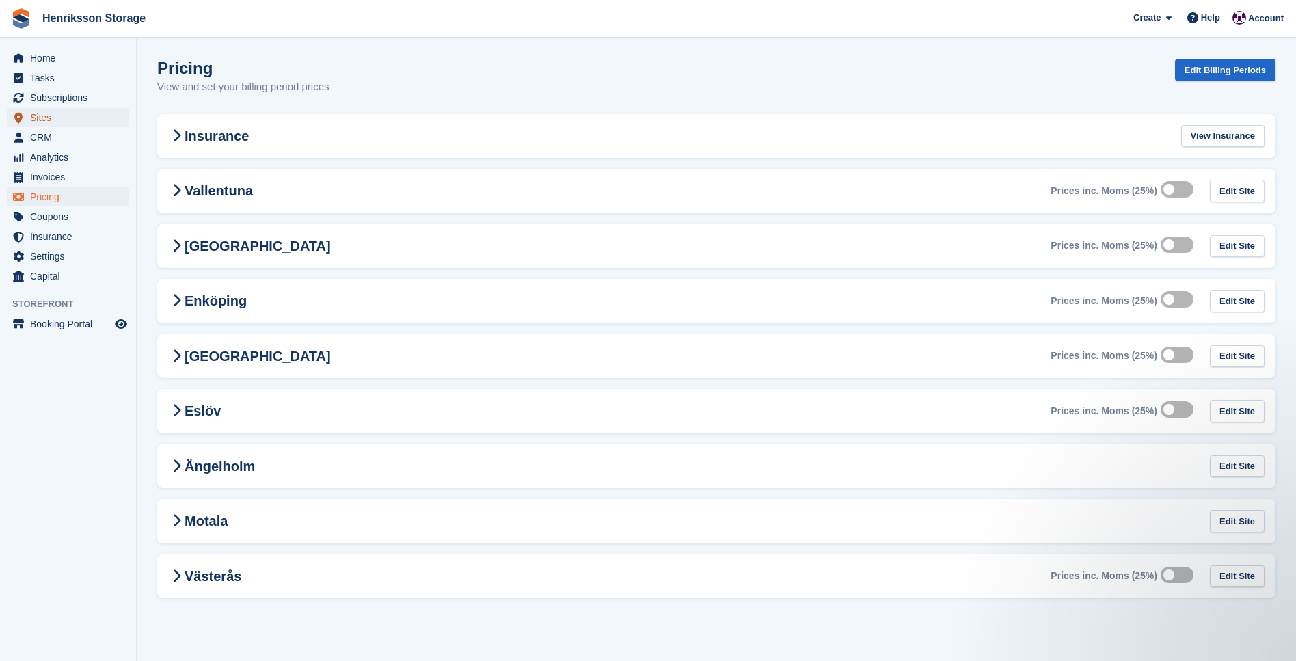
click at [49, 117] on span "Sites" at bounding box center [71, 117] width 82 height 19
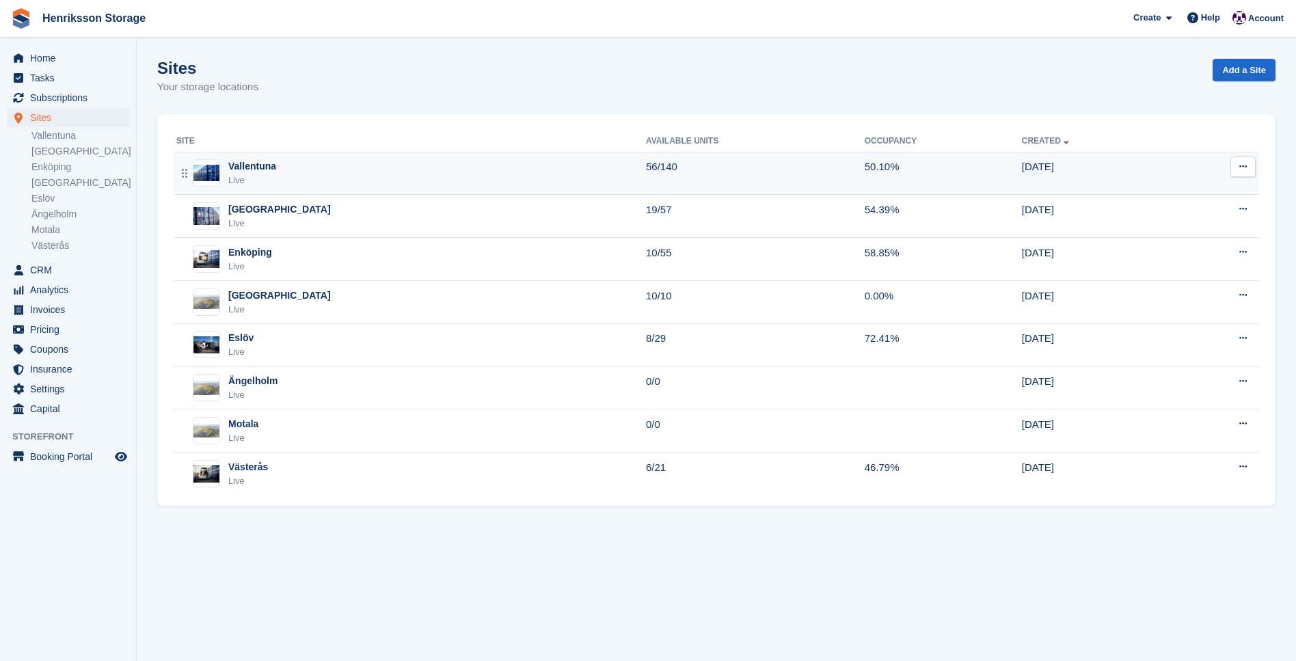
click at [252, 160] on div "Vallentuna" at bounding box center [252, 166] width 48 height 14
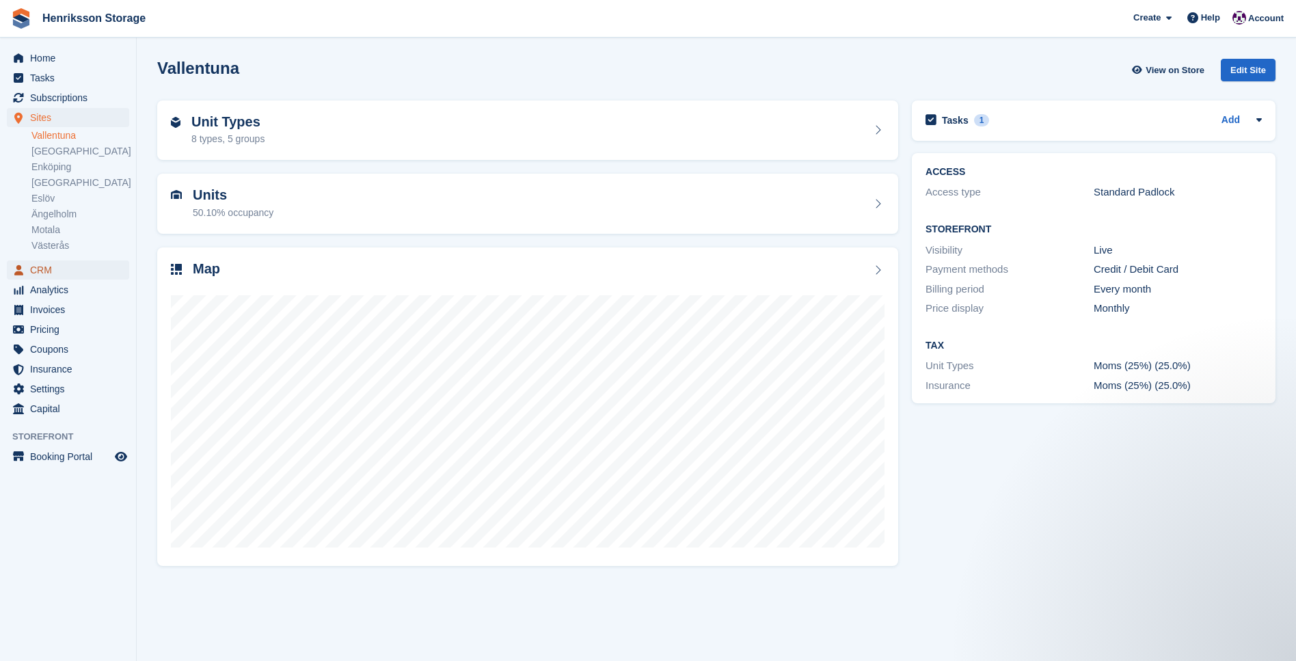
click at [59, 269] on span "CRM" at bounding box center [71, 269] width 82 height 19
